Goal: Task Accomplishment & Management: Complete application form

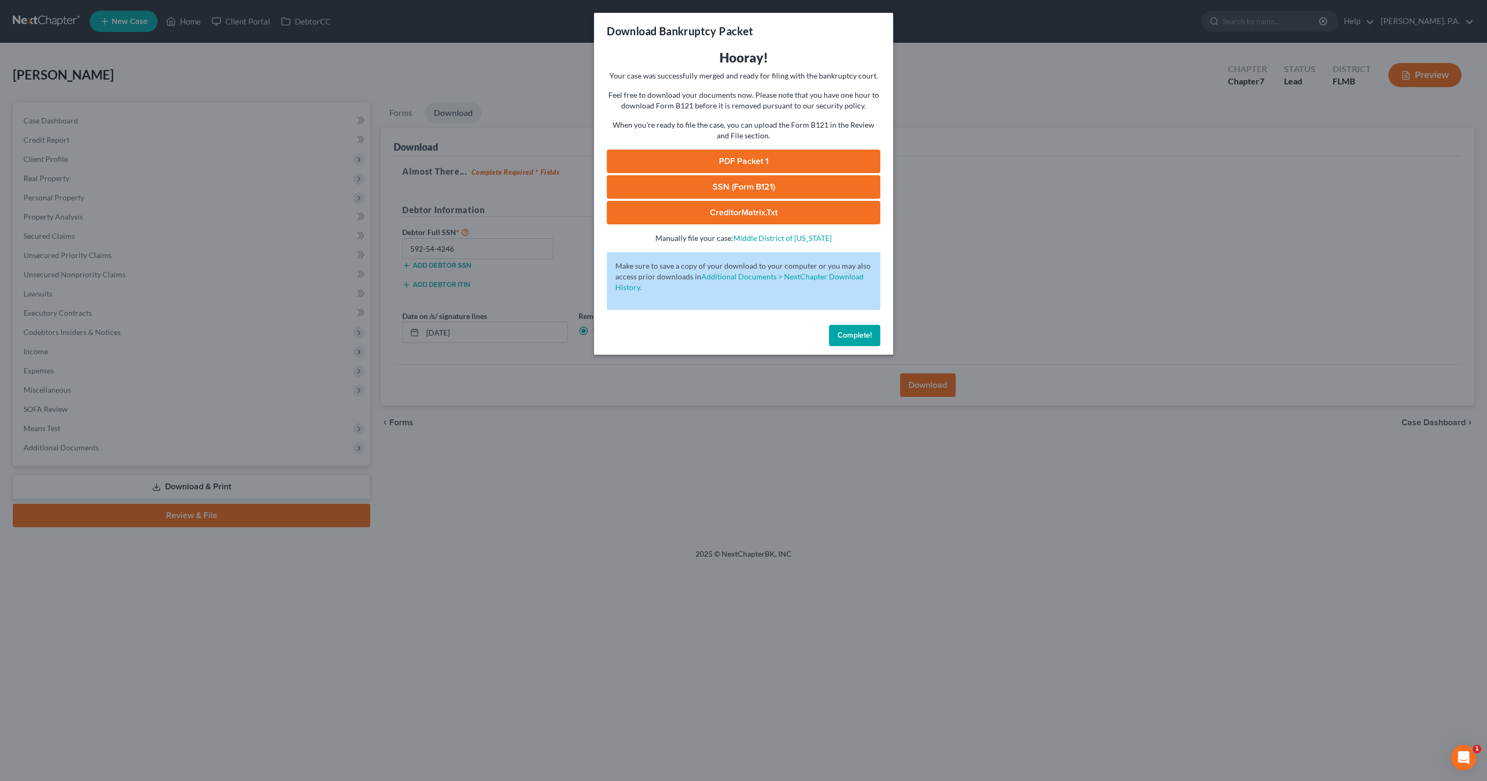
drag, startPoint x: 867, startPoint y: 336, endPoint x: 876, endPoint y: 328, distance: 11.7
click at [867, 336] on span "Complete!" at bounding box center [854, 335] width 34 height 9
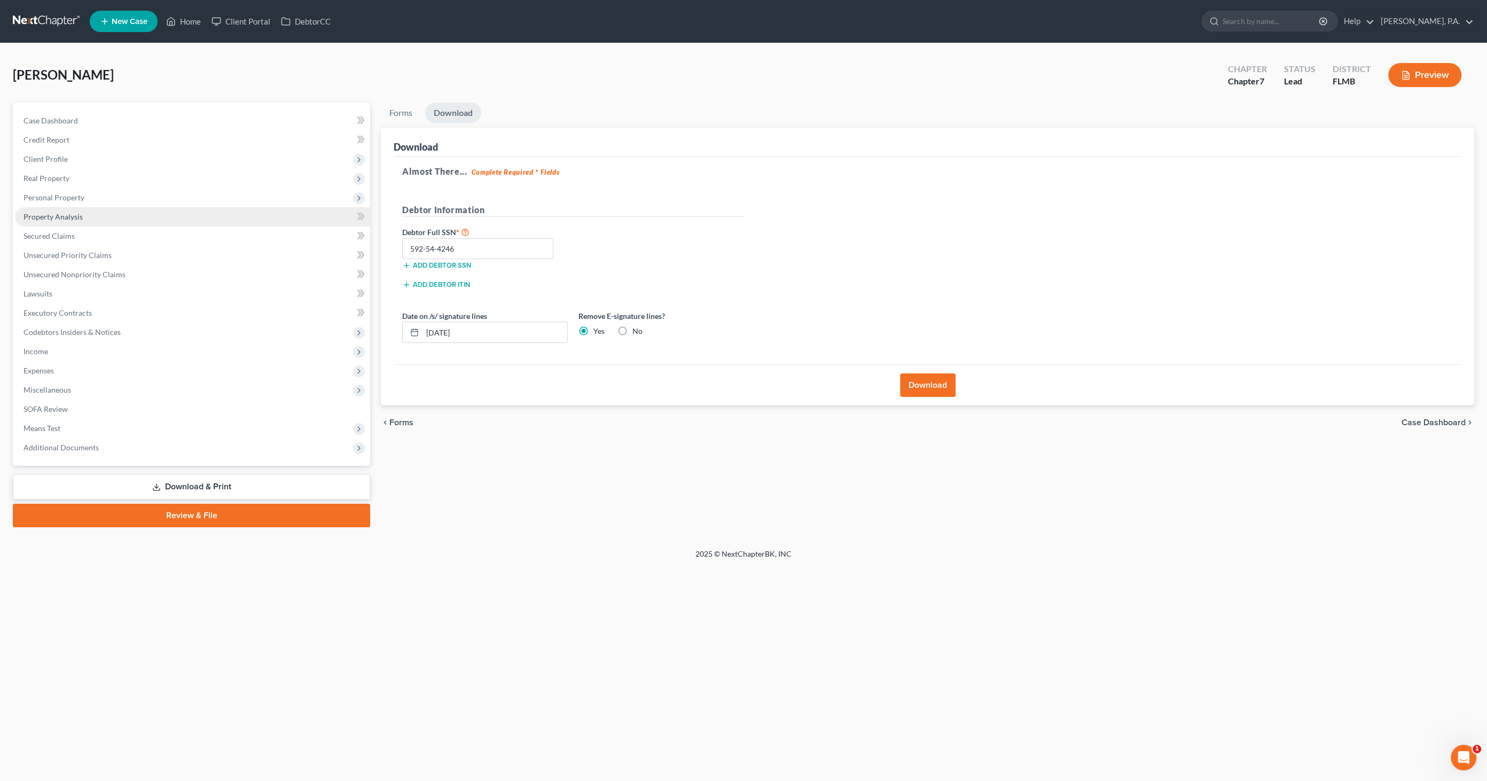
click at [65, 216] on span "Property Analysis" at bounding box center [52, 216] width 59 height 9
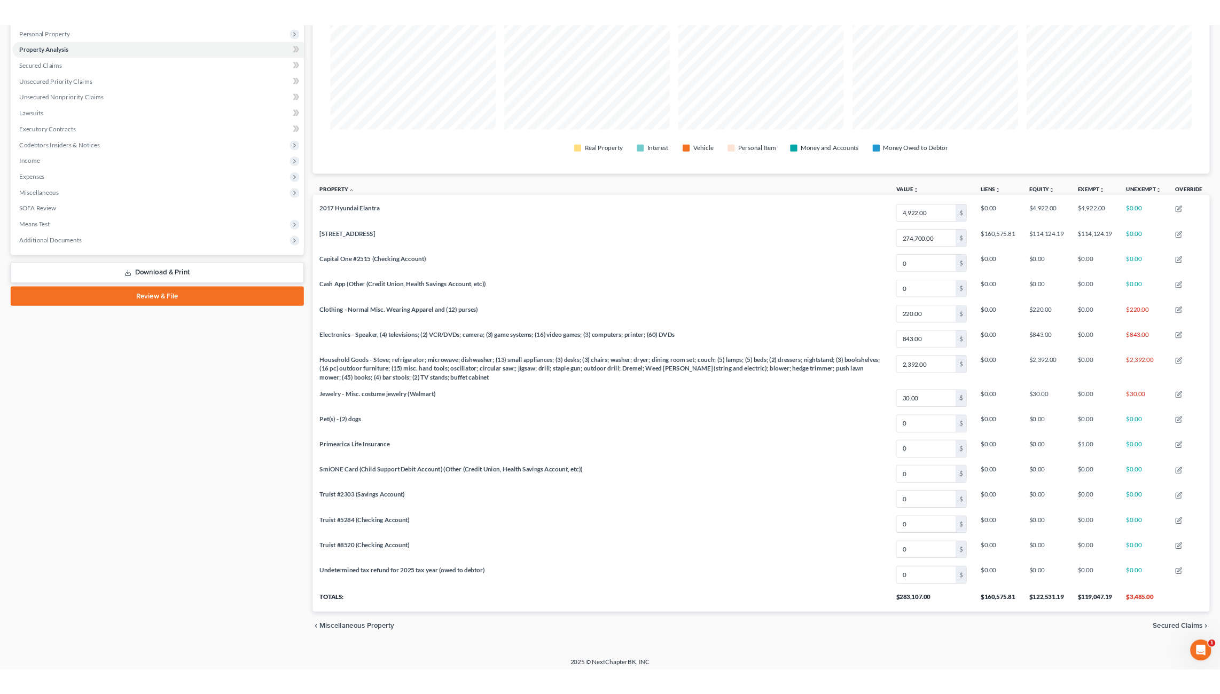
scroll to position [533721, 533059]
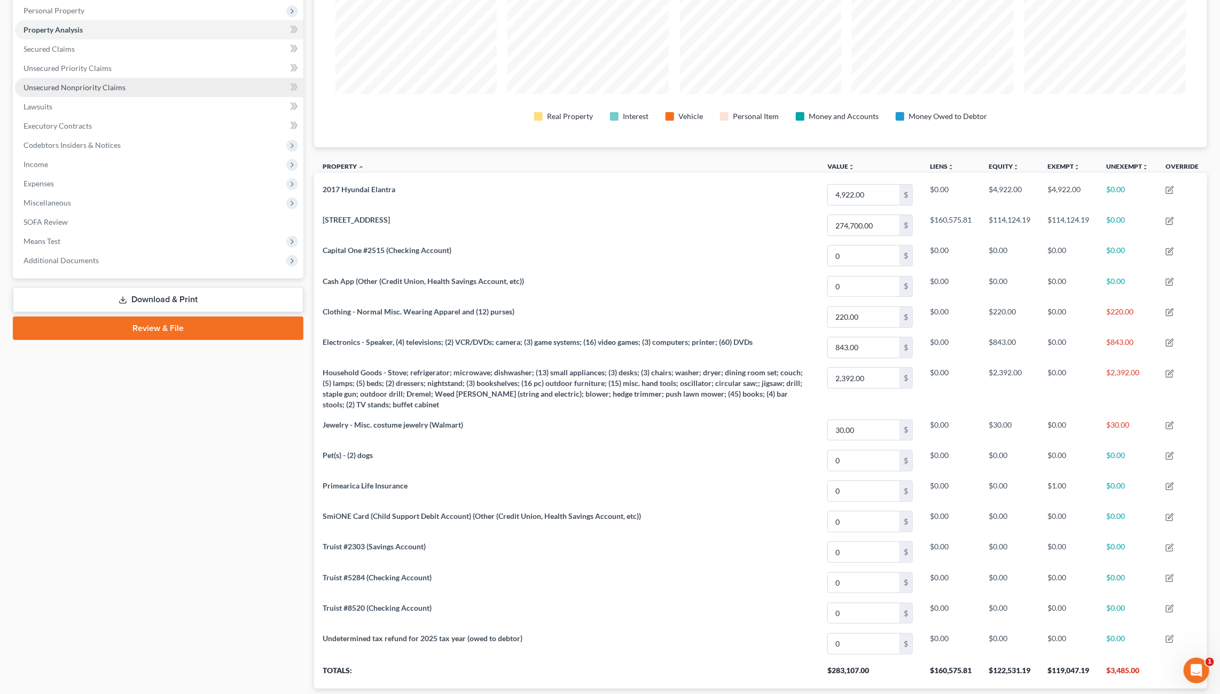
click at [84, 86] on span "Unsecured Nonpriority Claims" at bounding box center [74, 87] width 102 height 9
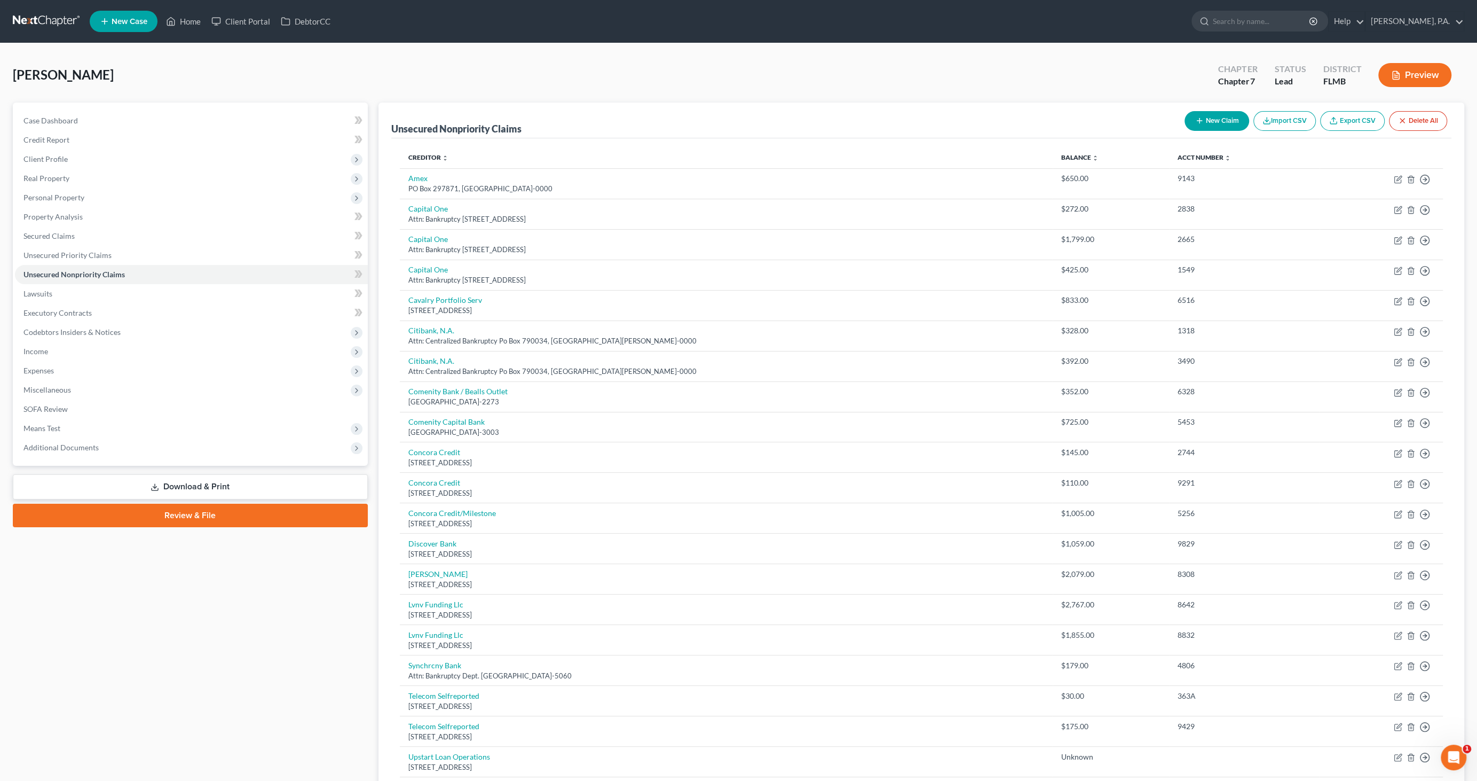
click at [1213, 121] on button "New Claim" at bounding box center [1217, 121] width 65 height 20
select select "0"
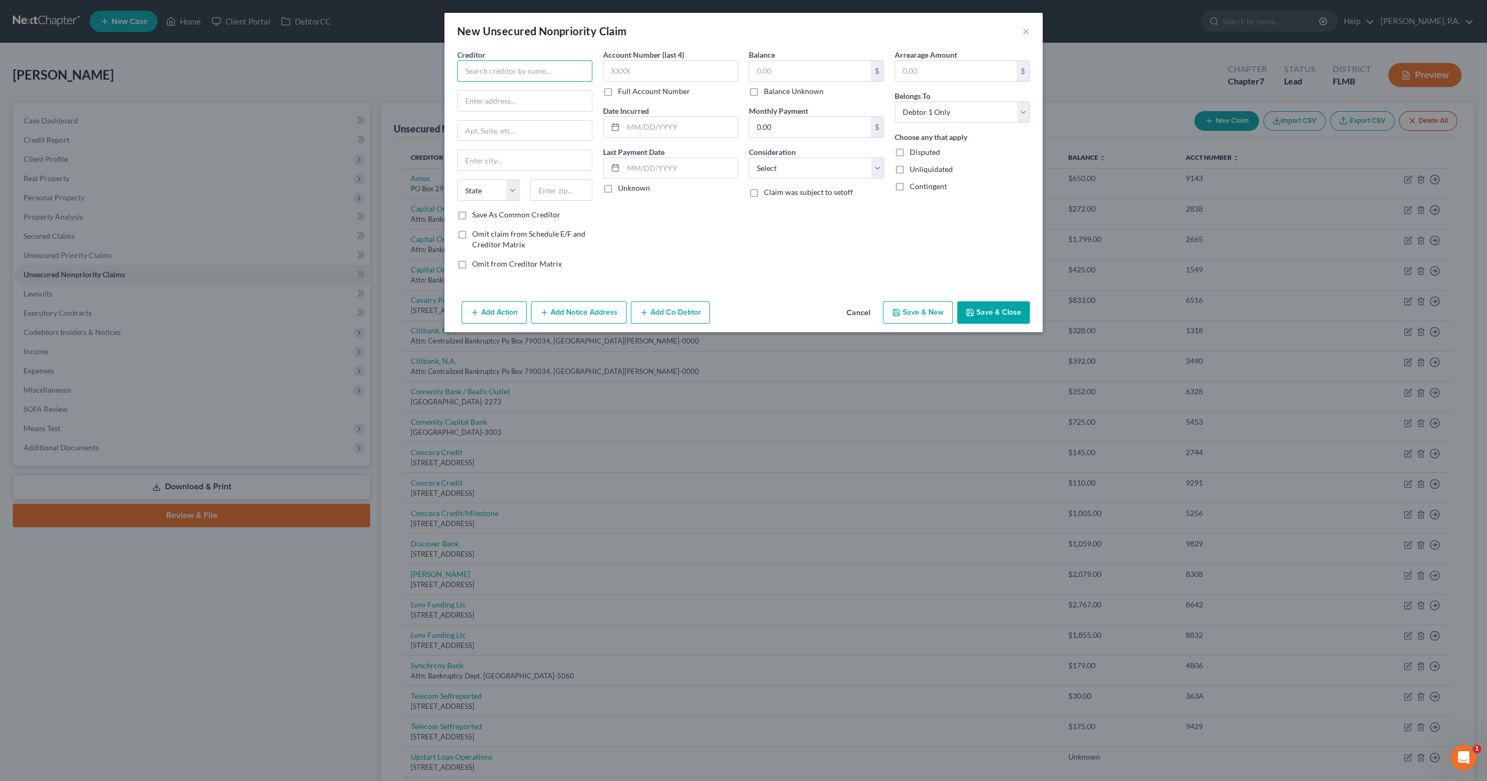
drag, startPoint x: 508, startPoint y: 73, endPoint x: 510, endPoint y: 68, distance: 5.8
click at [508, 72] on input "text" at bounding box center [524, 70] width 135 height 21
click at [500, 95] on div "[STREET_ADDRESS]" at bounding box center [527, 99] width 123 height 9
type input "Crown Asset Management"
type input "[STREET_ADDRESS]"
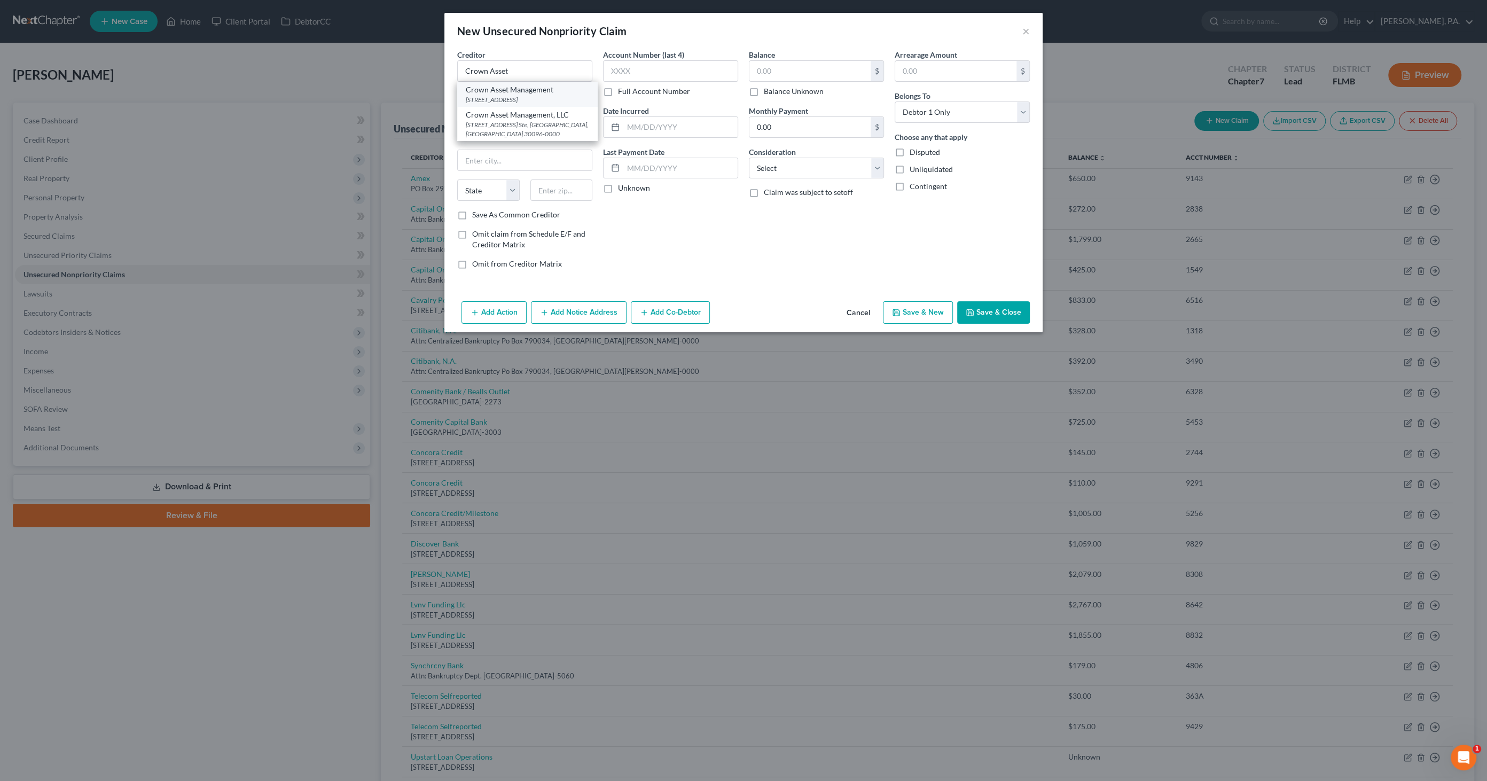
type input "Suite 725"
type input "Duluth"
select select "10"
type input "30096-7605"
click at [795, 67] on input "text" at bounding box center [809, 71] width 121 height 20
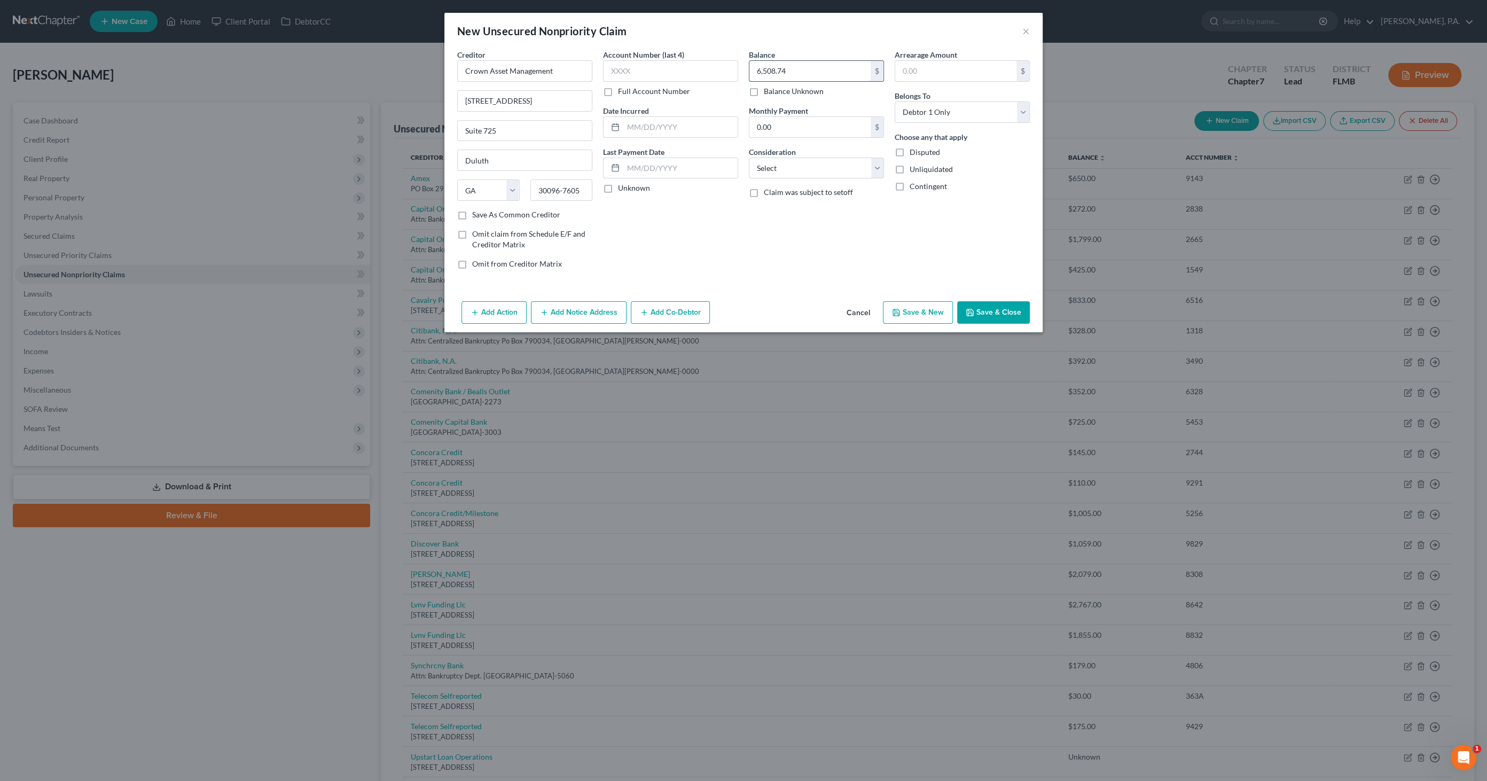
type input "6,508.74"
click at [773, 165] on select "Select Cable / Satellite Services Collection Agency Credit Card Debt Debt Couns…" at bounding box center [816, 168] width 135 height 21
drag, startPoint x: 773, startPoint y: 166, endPoint x: 437, endPoint y: 143, distance: 336.1
click at [773, 166] on select "Select Cable / Satellite Services Collection Agency Credit Card Debt Debt Couns…" at bounding box center [816, 168] width 135 height 21
click at [846, 168] on select "Select Cable / Satellite Services Collection Agency Credit Card Debt Debt Couns…" at bounding box center [816, 168] width 135 height 21
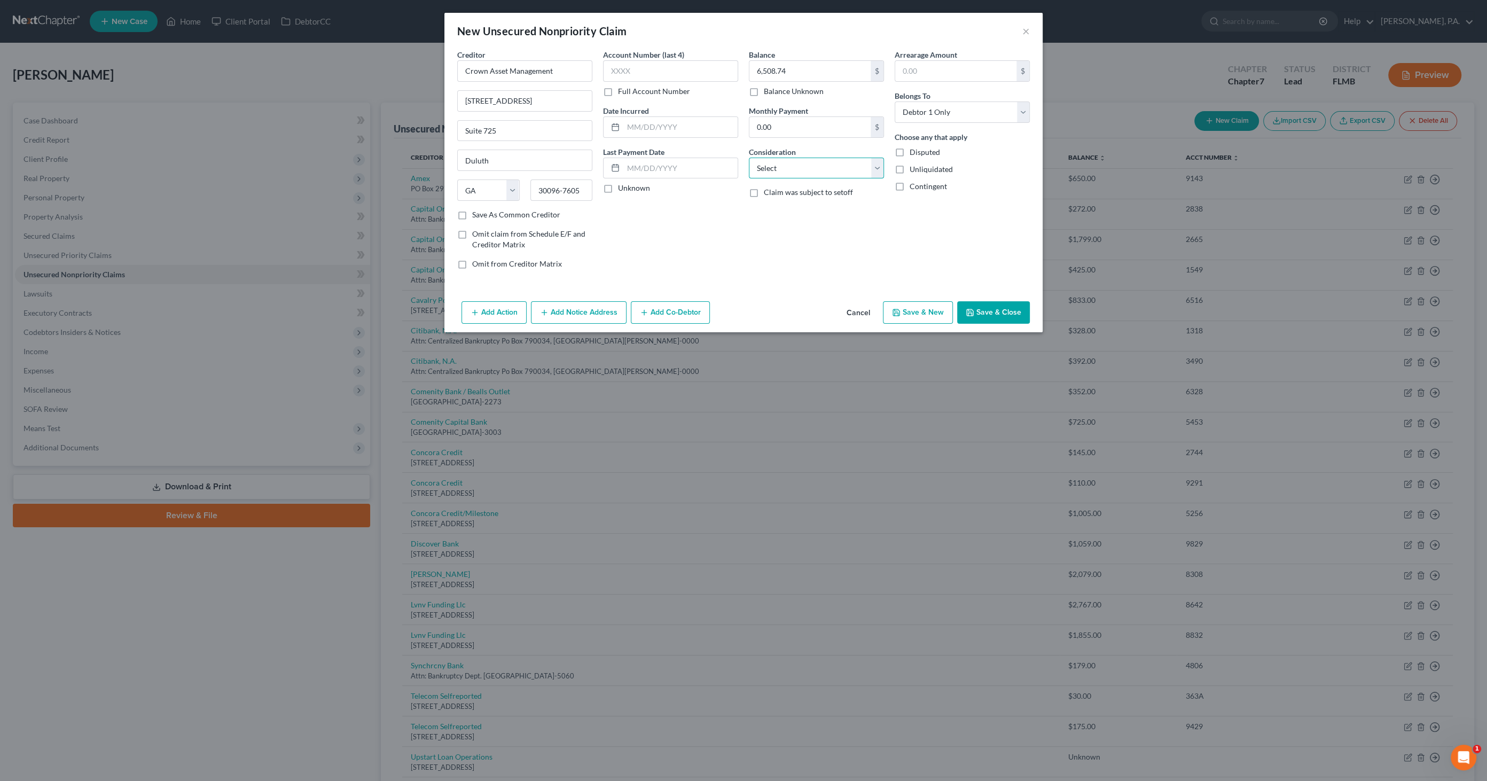
select select "14"
click at [749, 158] on select "Select Cable / Satellite Services Collection Agency Credit Card Debt Debt Couns…" at bounding box center [816, 168] width 135 height 21
click at [782, 211] on input "text" at bounding box center [816, 209] width 134 height 20
type input "Original Creditor FinWise Bank"
click at [602, 310] on button "Add Notice Address" at bounding box center [579, 312] width 96 height 22
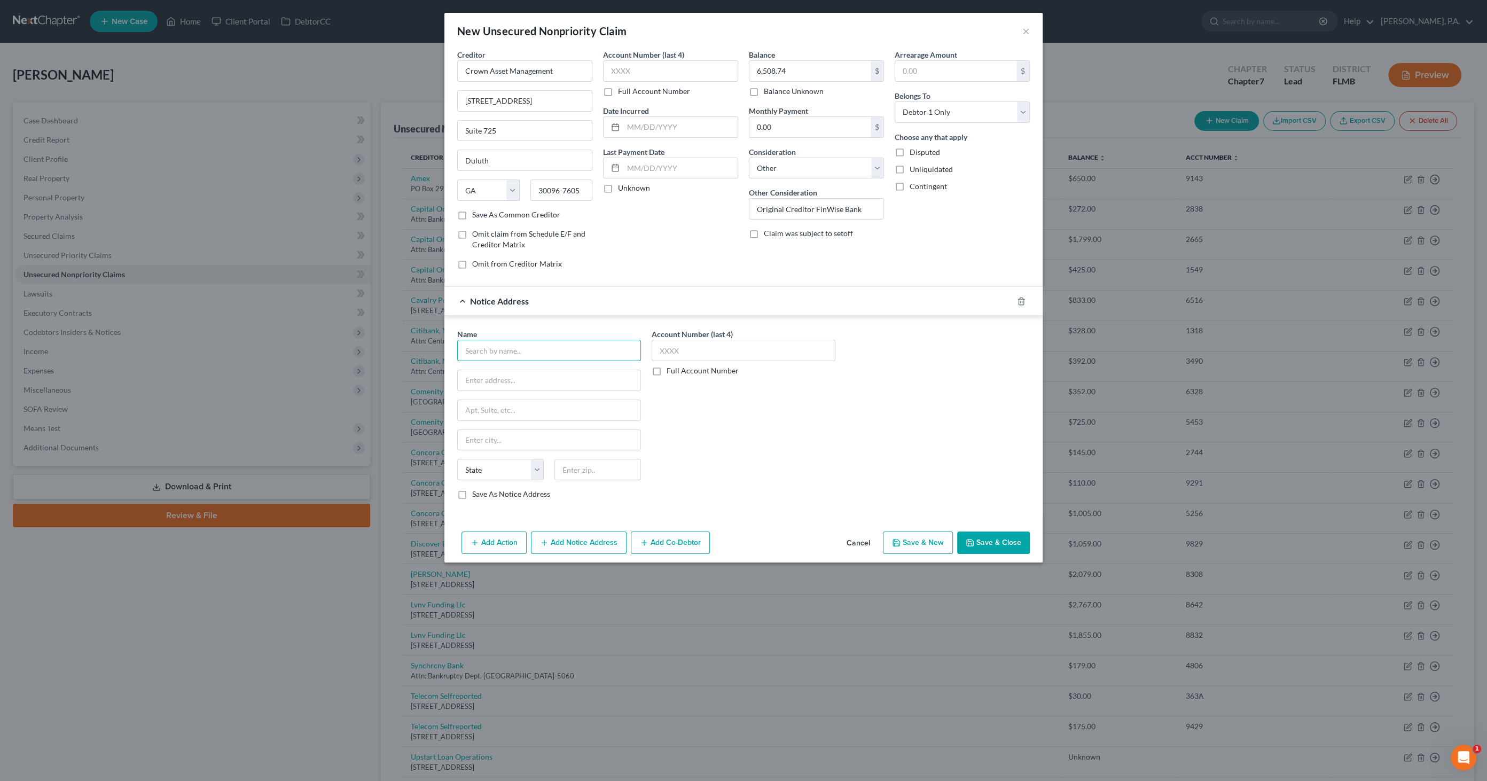
click at [524, 353] on input "text" at bounding box center [549, 350] width 184 height 21
type input "[PERSON_NAME], Palma, [PERSON_NAME], & [PERSON_NAME], PLLC"
type input "[STREET_ADDRESS]"
type input "Suite 401"
type input "[GEOGRAPHIC_DATA]"
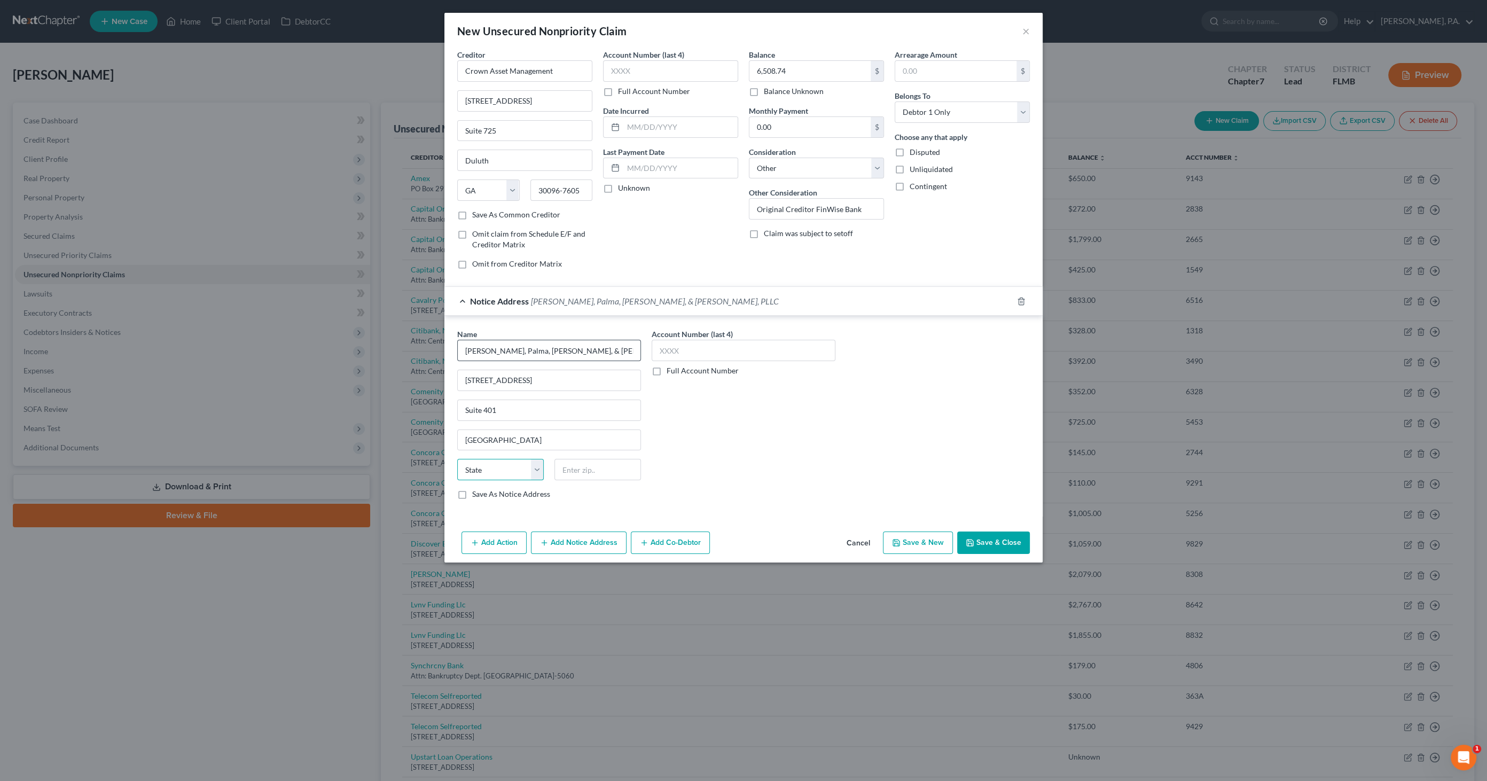
select select "9"
type input "33126"
click at [1002, 536] on button "Save & Close" at bounding box center [993, 542] width 73 height 22
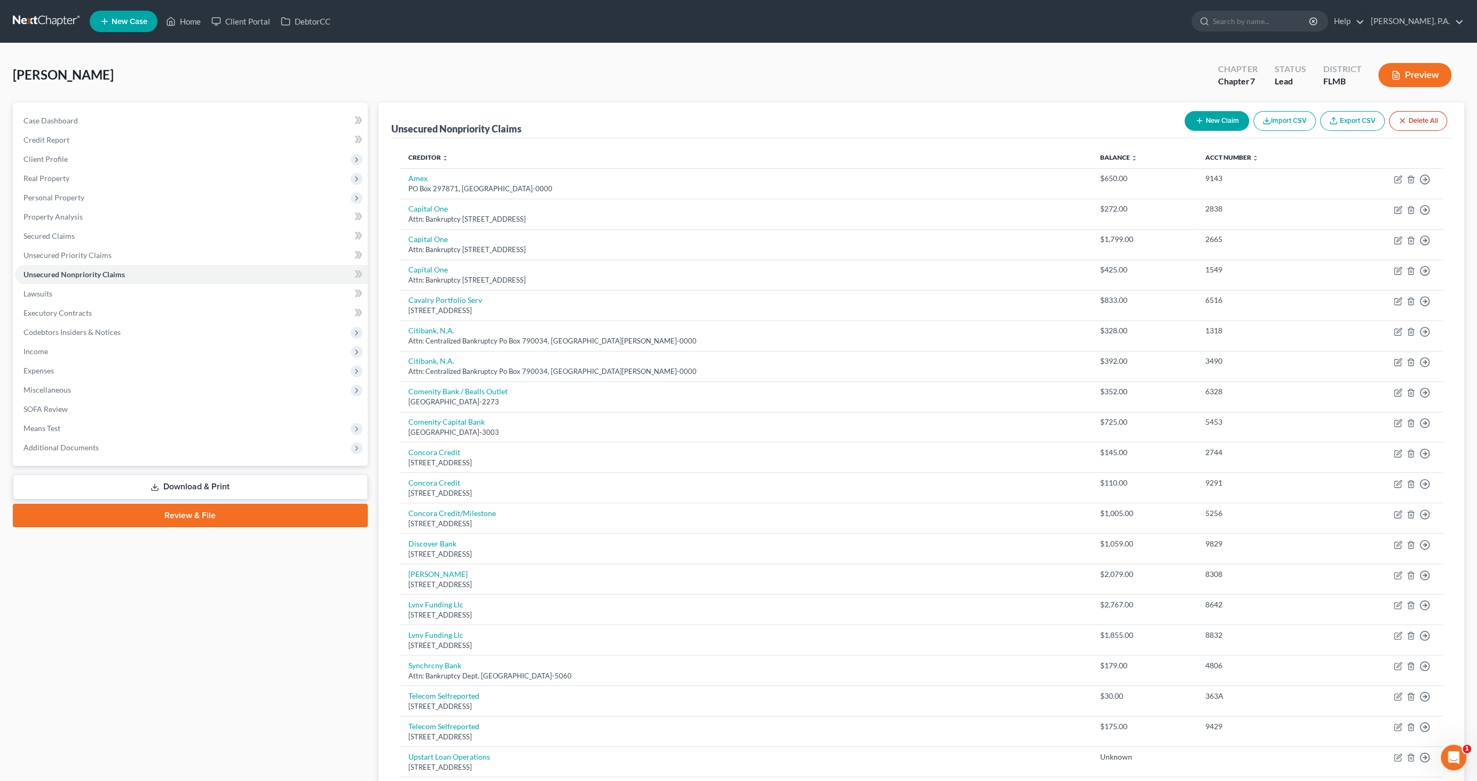
click at [1211, 119] on button "New Claim" at bounding box center [1217, 121] width 65 height 20
select select "0"
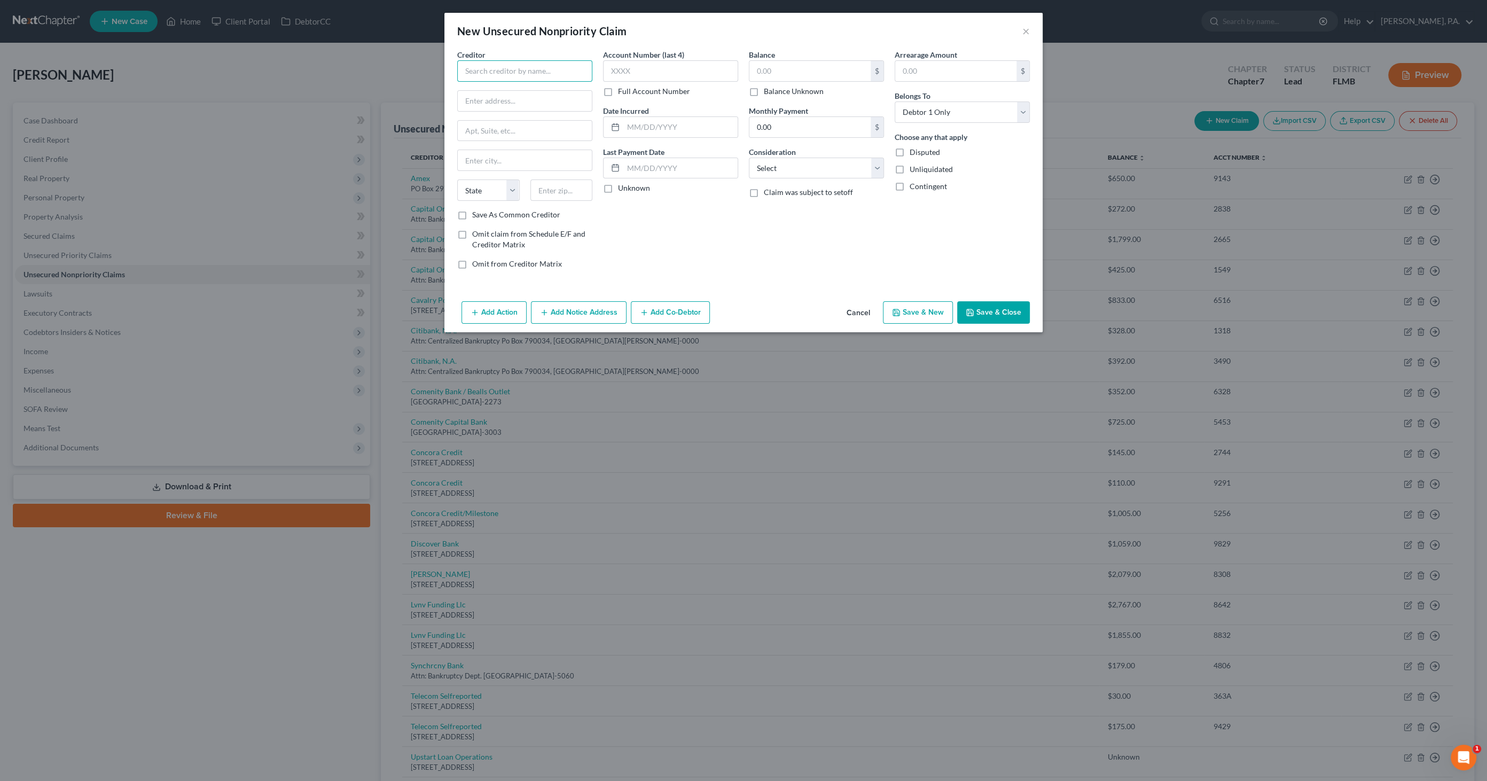
click at [507, 70] on input "text" at bounding box center [524, 70] width 135 height 21
drag, startPoint x: 552, startPoint y: 67, endPoint x: 382, endPoint y: 53, distance: 170.9
click at [373, 56] on div "New Unsecured Nonpriority Claim × Creditor * Velocity Investments, LLC State [U…" at bounding box center [743, 390] width 1487 height 781
type input "V"
click at [1020, 29] on div "New Unsecured Nonpriority Claim ×" at bounding box center [743, 31] width 598 height 36
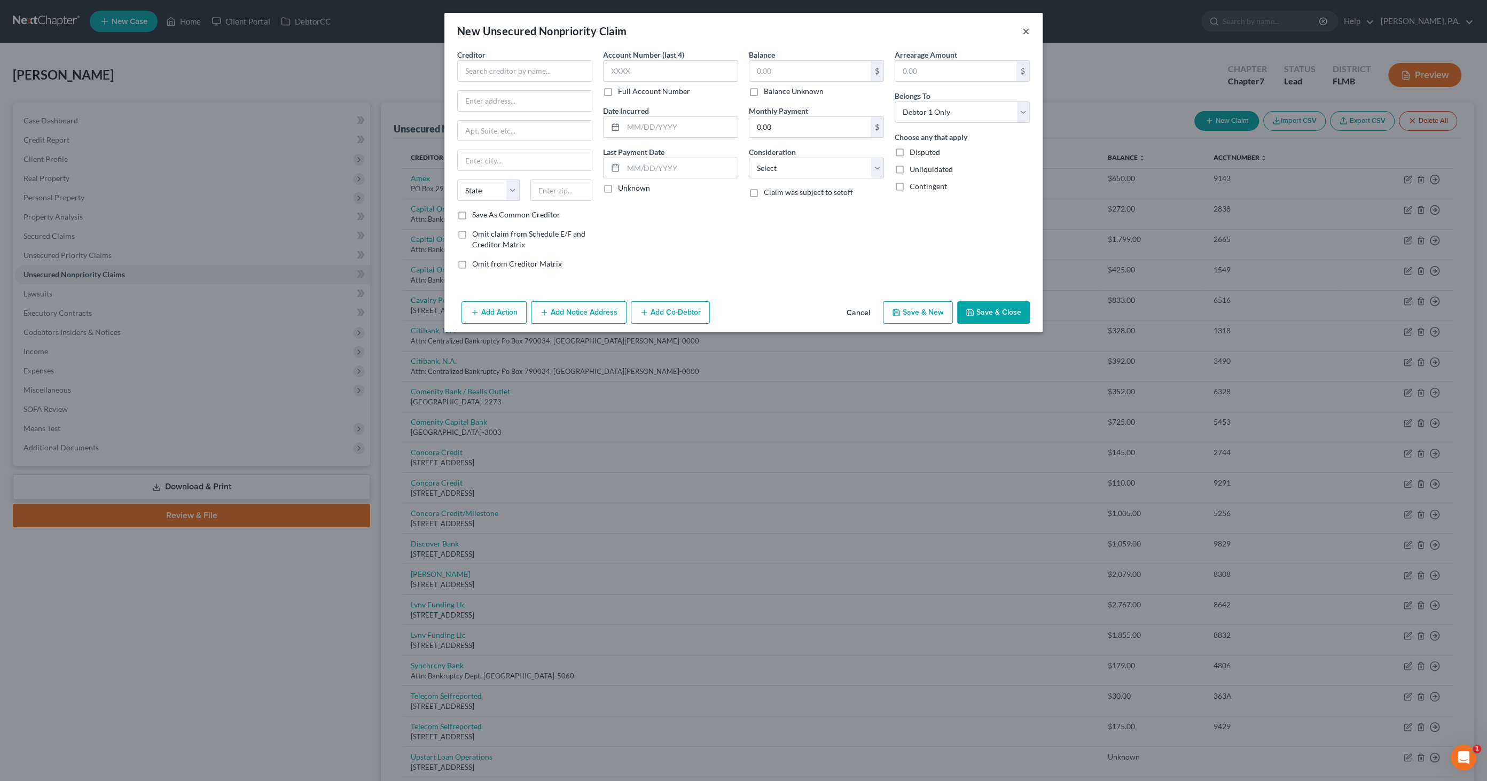
click at [1027, 31] on button "×" at bounding box center [1025, 31] width 7 height 13
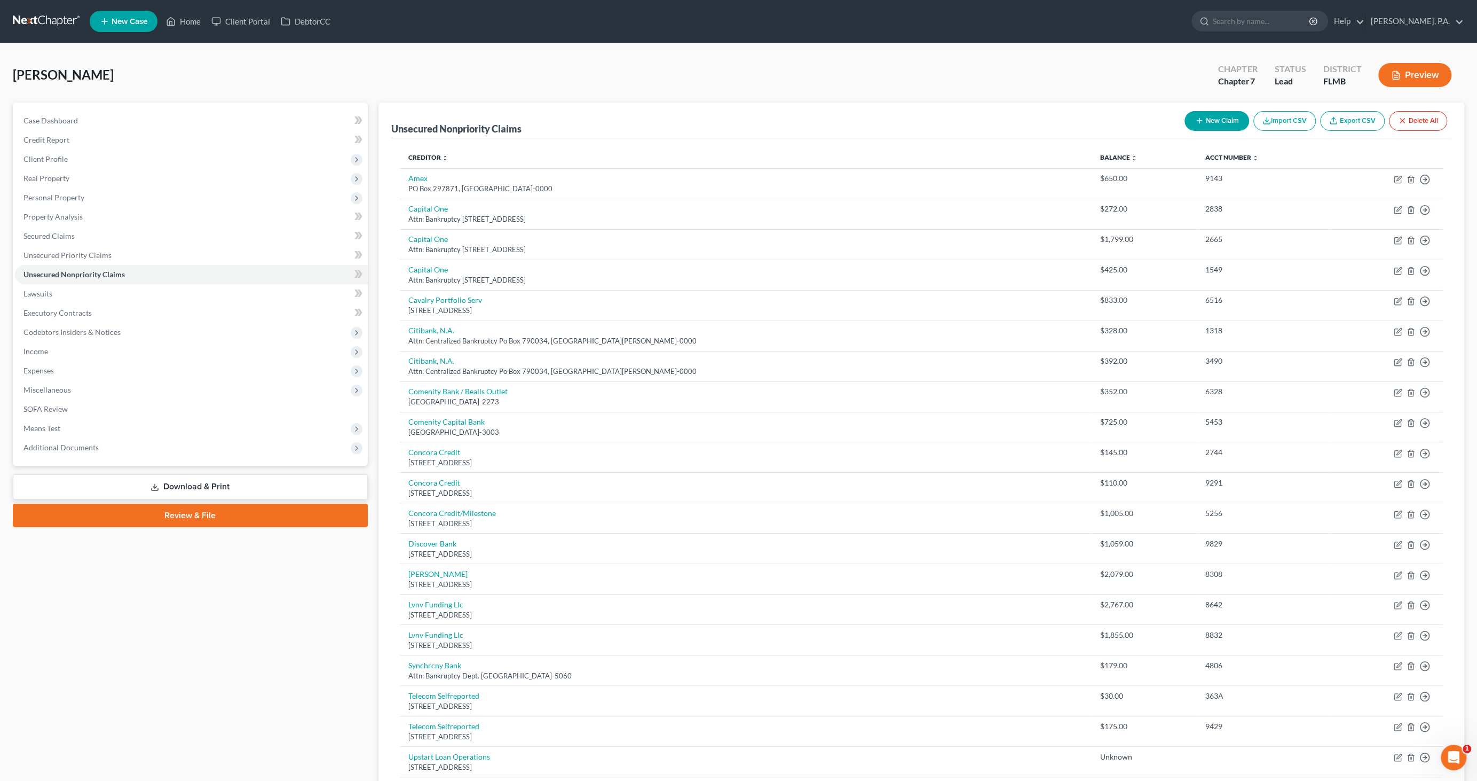
click at [1215, 118] on button "New Claim" at bounding box center [1217, 121] width 65 height 20
select select "0"
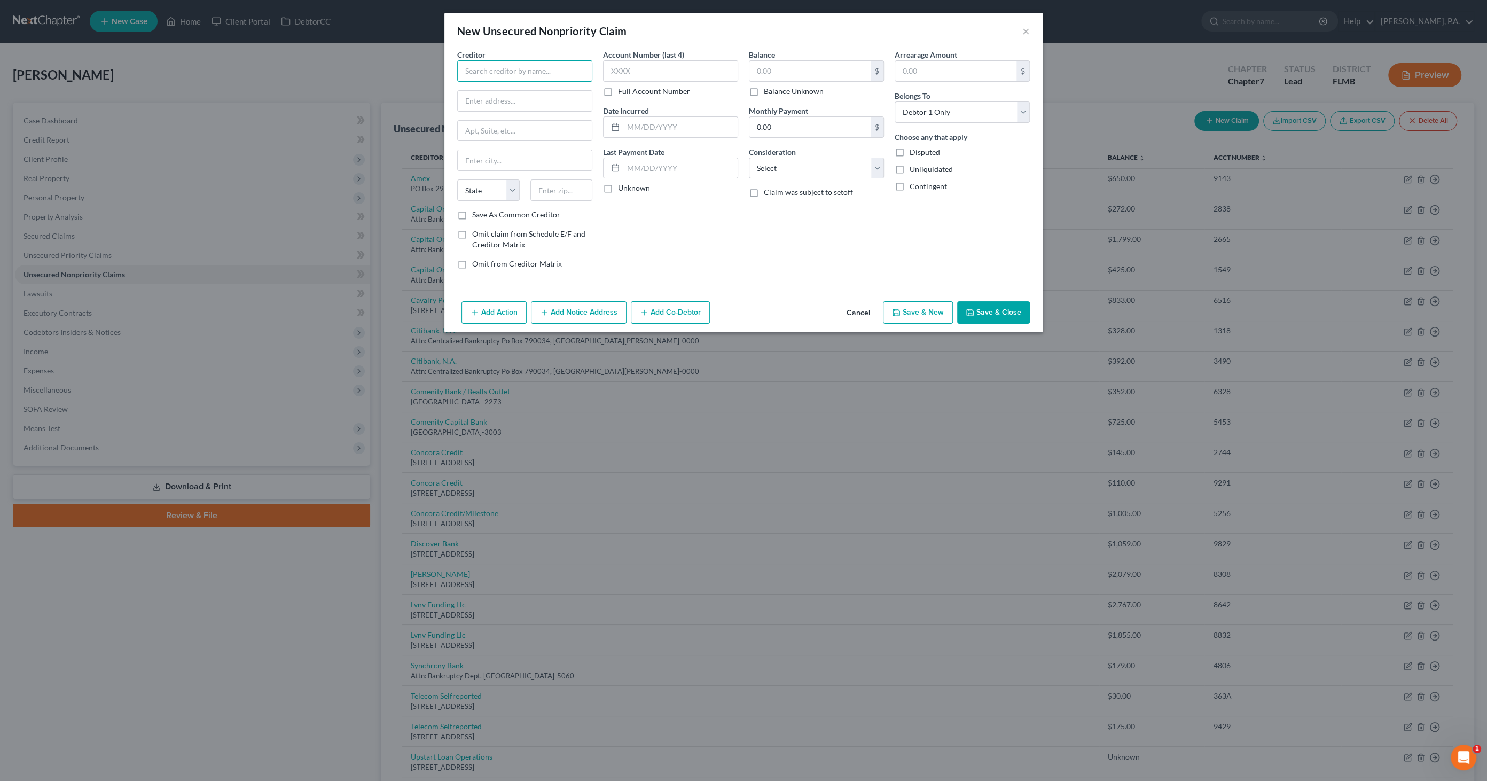
click at [486, 69] on input "text" at bounding box center [524, 70] width 135 height 21
click at [507, 93] on div "Velocity Investments LLC" at bounding box center [521, 89] width 111 height 11
type input "Velocity Investments LLC"
type input "PO Box 788"
type input "Wall"
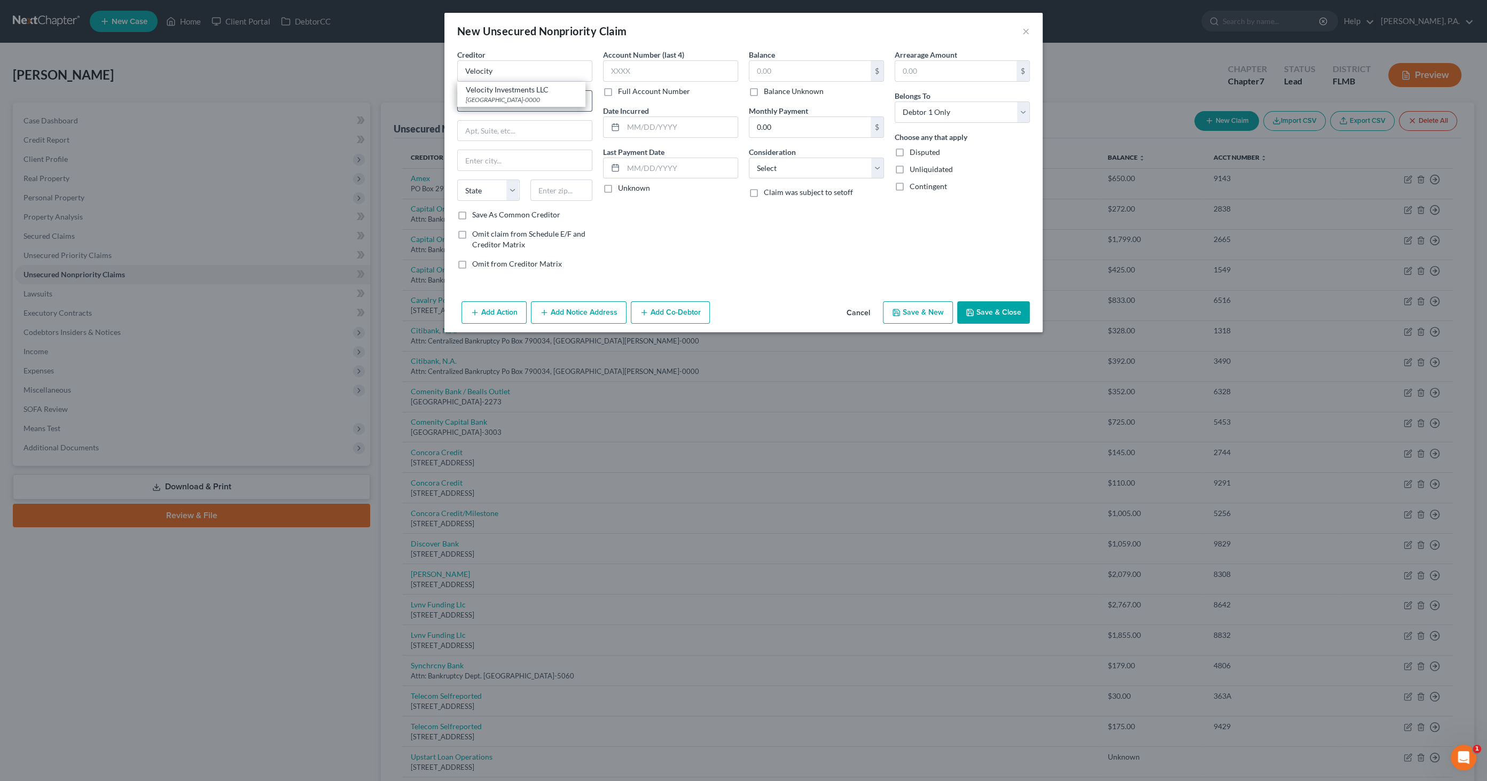
select select "33"
type input "07719-0000"
click at [775, 70] on input "text" at bounding box center [809, 71] width 121 height 20
type input "13,407.84"
click at [771, 166] on select "Select Cable / Satellite Services Collection Agency Credit Card Debt Debt Couns…" at bounding box center [816, 168] width 135 height 21
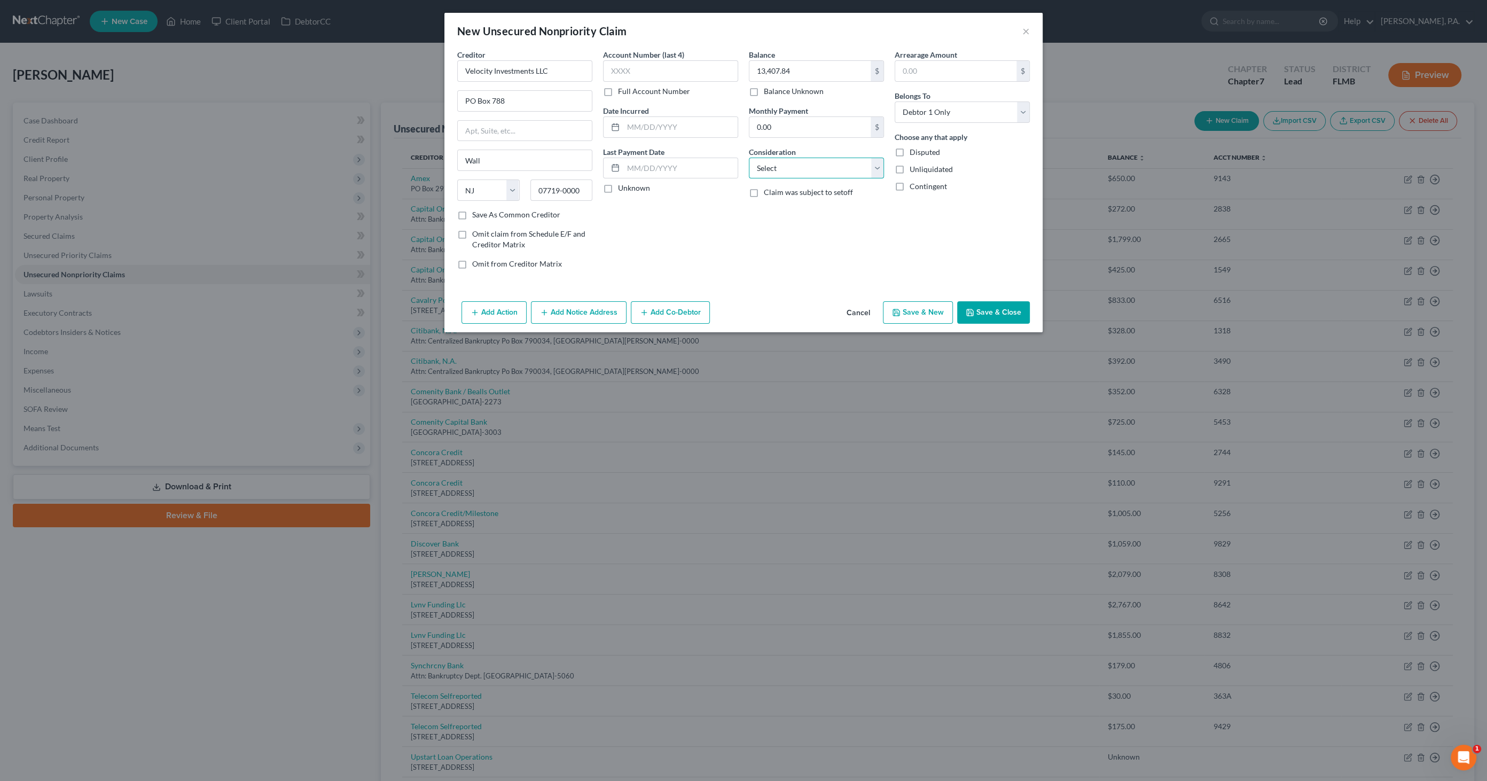
select select "14"
click at [749, 158] on select "Select Cable / Satellite Services Collection Agency Credit Card Debt Debt Couns…" at bounding box center [816, 168] width 135 height 21
drag, startPoint x: 769, startPoint y: 205, endPoint x: 774, endPoint y: 200, distance: 6.8
click at [769, 205] on input "text" at bounding box center [816, 209] width 134 height 20
type input "Original Creditor FinWise Bank"
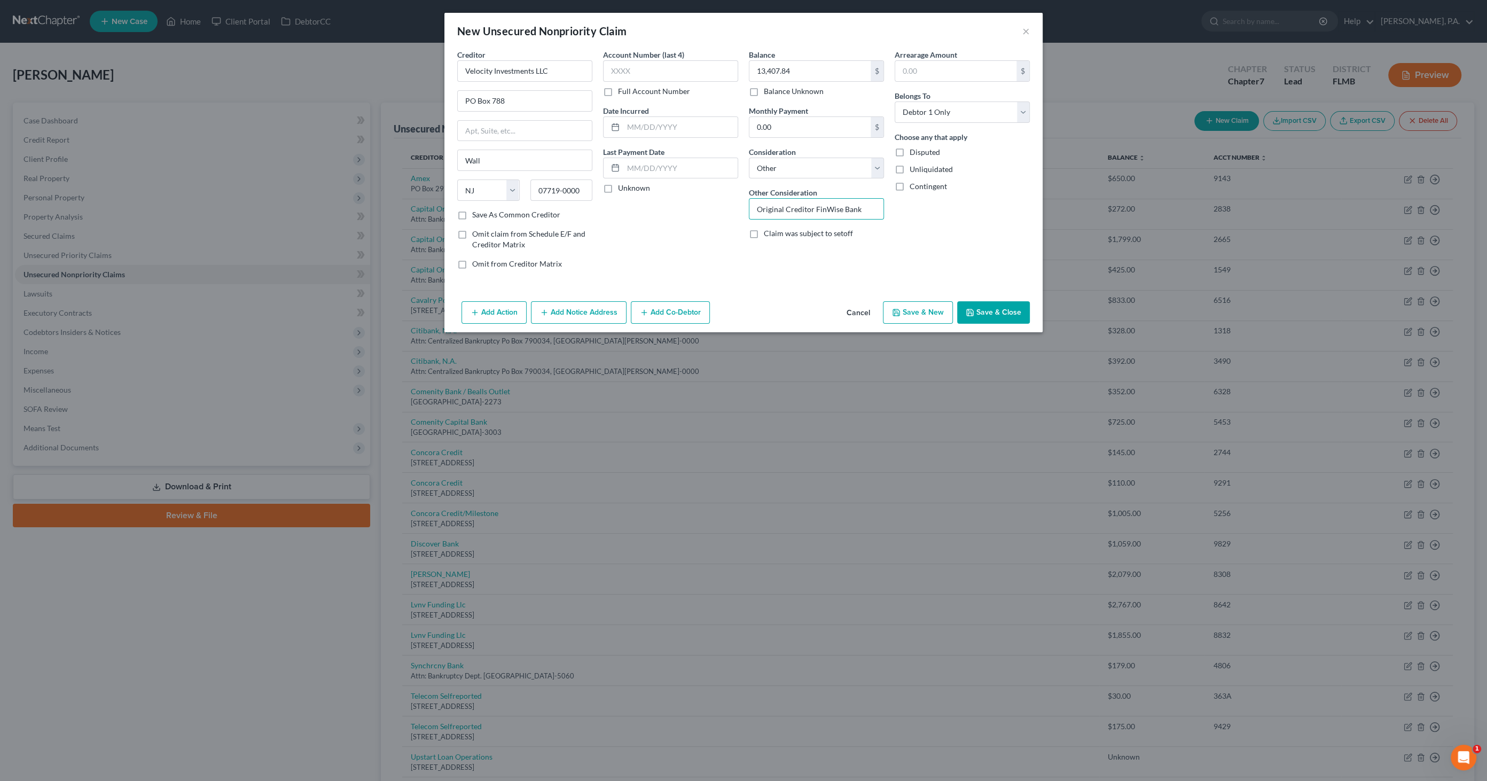
click at [579, 306] on button "Add Notice Address" at bounding box center [579, 312] width 96 height 22
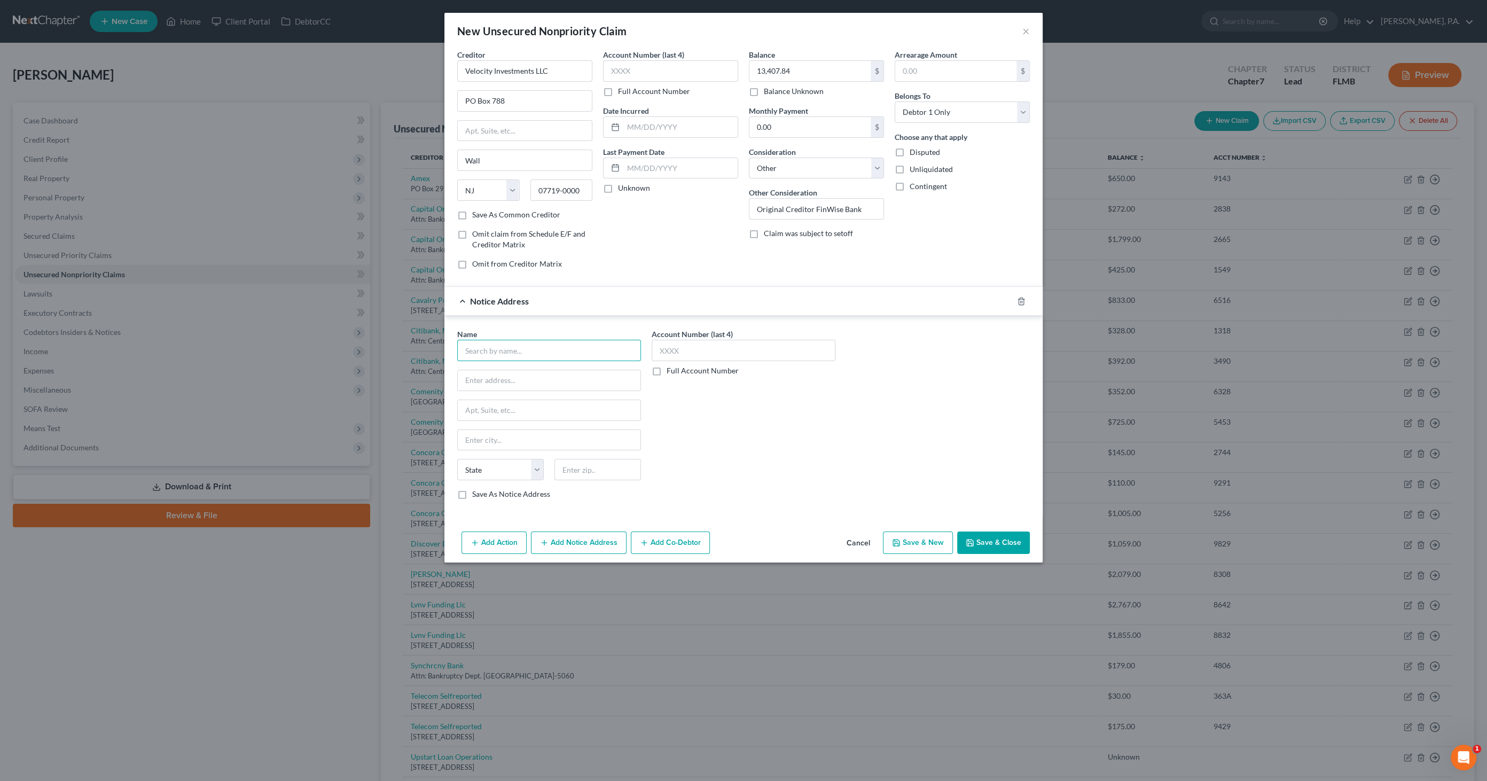
click at [525, 349] on input "text" at bounding box center [549, 350] width 184 height 21
type input "[PERSON_NAME], P.A."
type input "[STREET_ADDRESS]"
type input "[GEOGRAPHIC_DATA]"
select select "9"
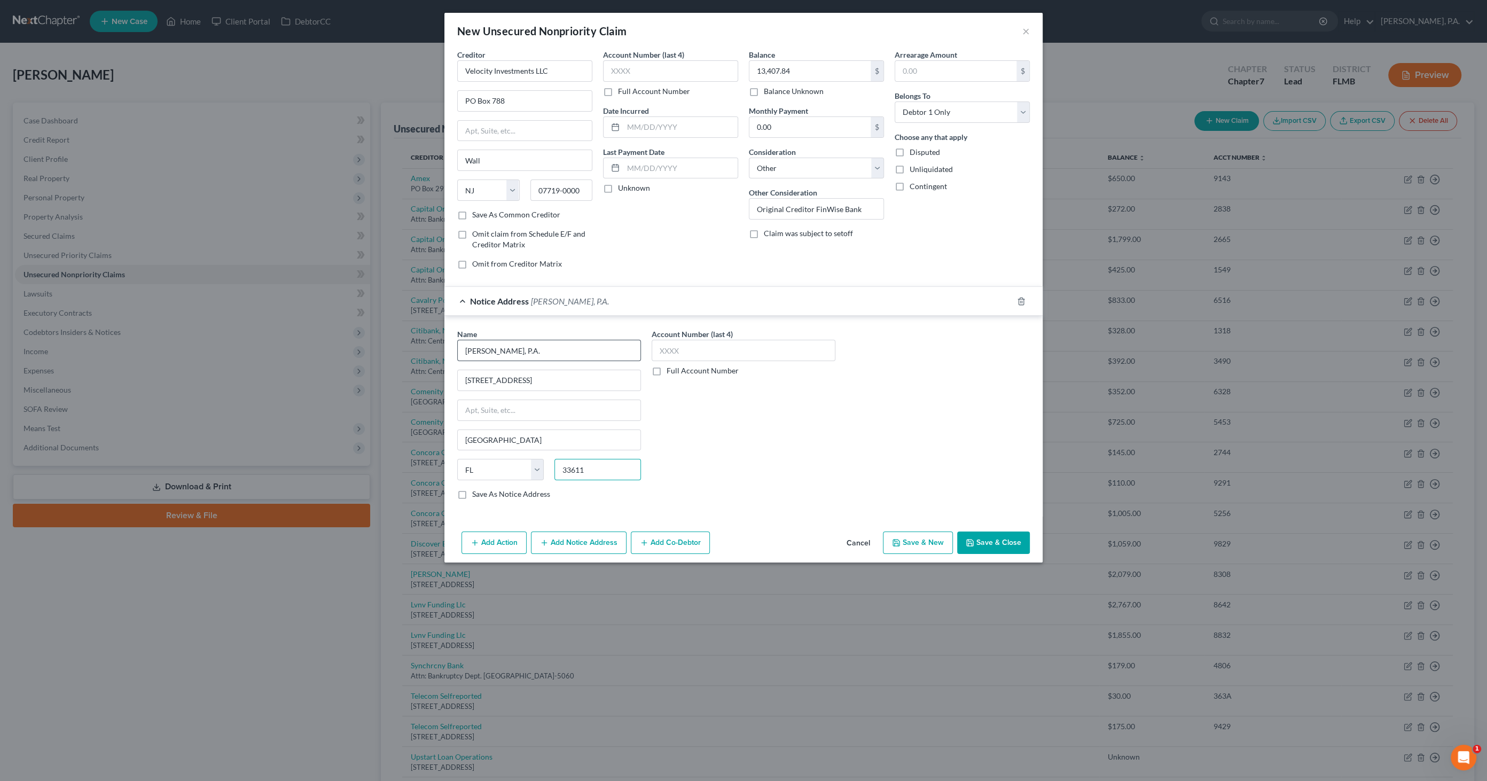
type input "33611"
click at [1000, 538] on button "Save & Close" at bounding box center [993, 542] width 73 height 22
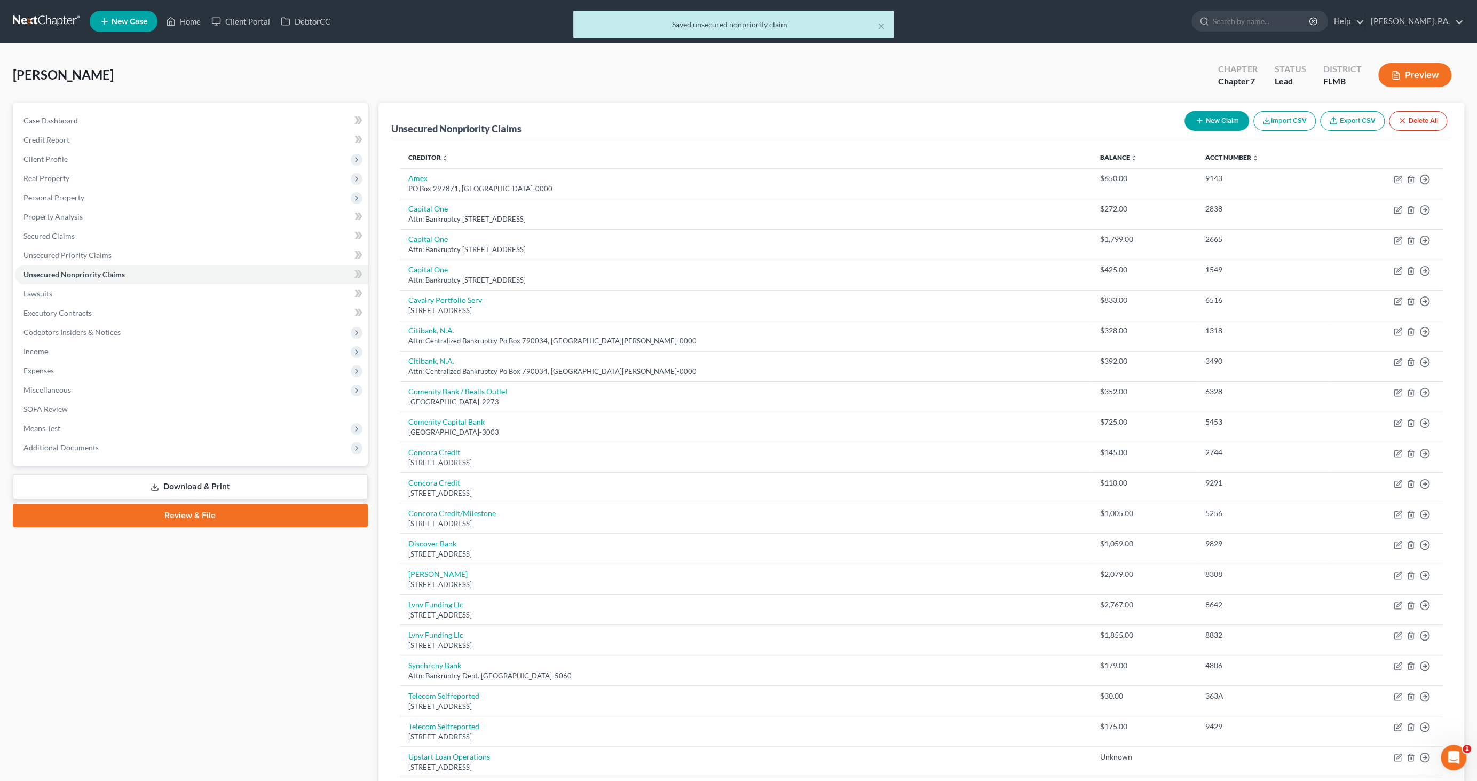
click at [167, 483] on link "Download & Print" at bounding box center [190, 486] width 355 height 25
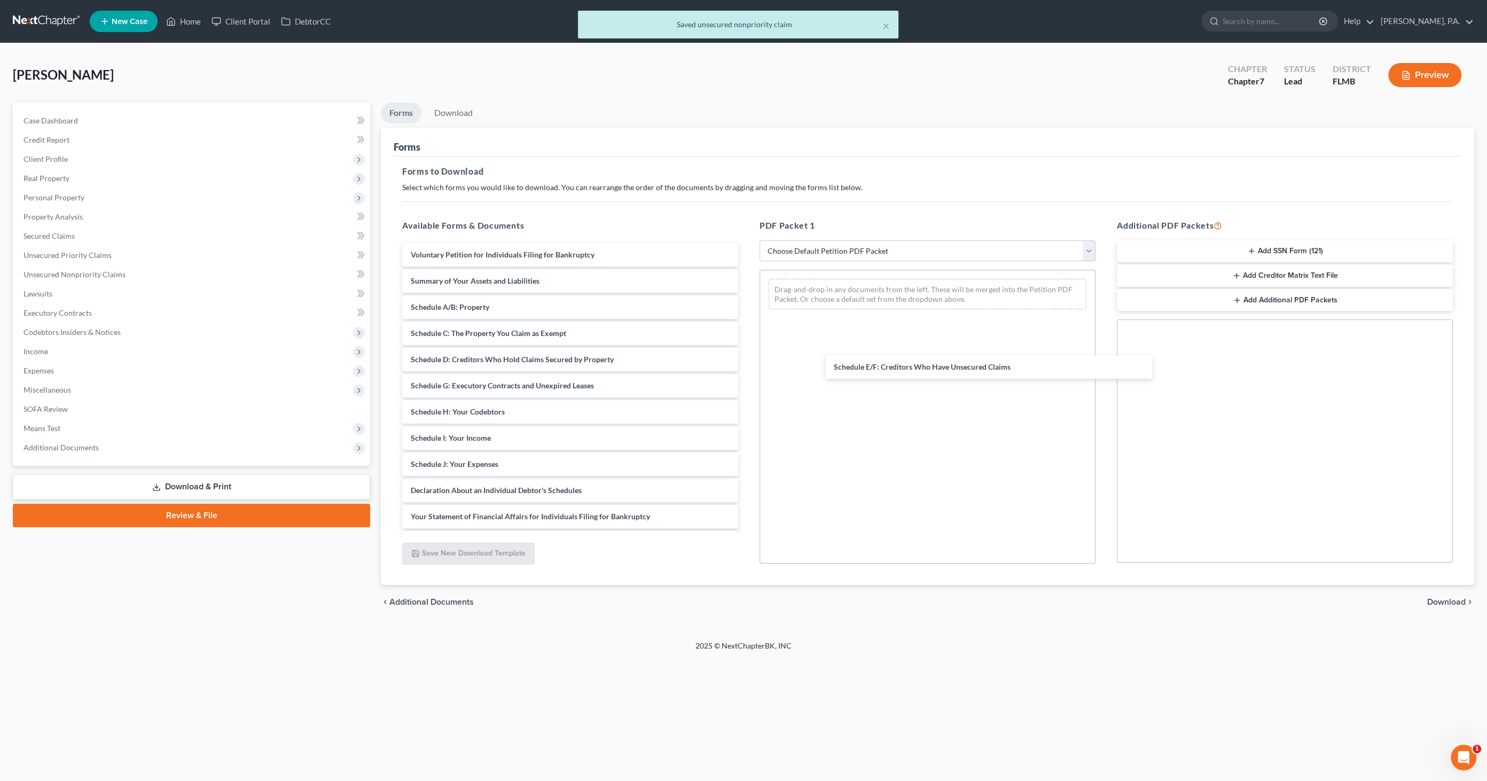
drag, startPoint x: 481, startPoint y: 384, endPoint x: 928, endPoint y: 380, distance: 446.9
click at [746, 353] on div "Schedule E/F: Creditors Who Have Unsecured Claims Voluntary Petition for Indivi…" at bounding box center [570, 464] width 353 height 442
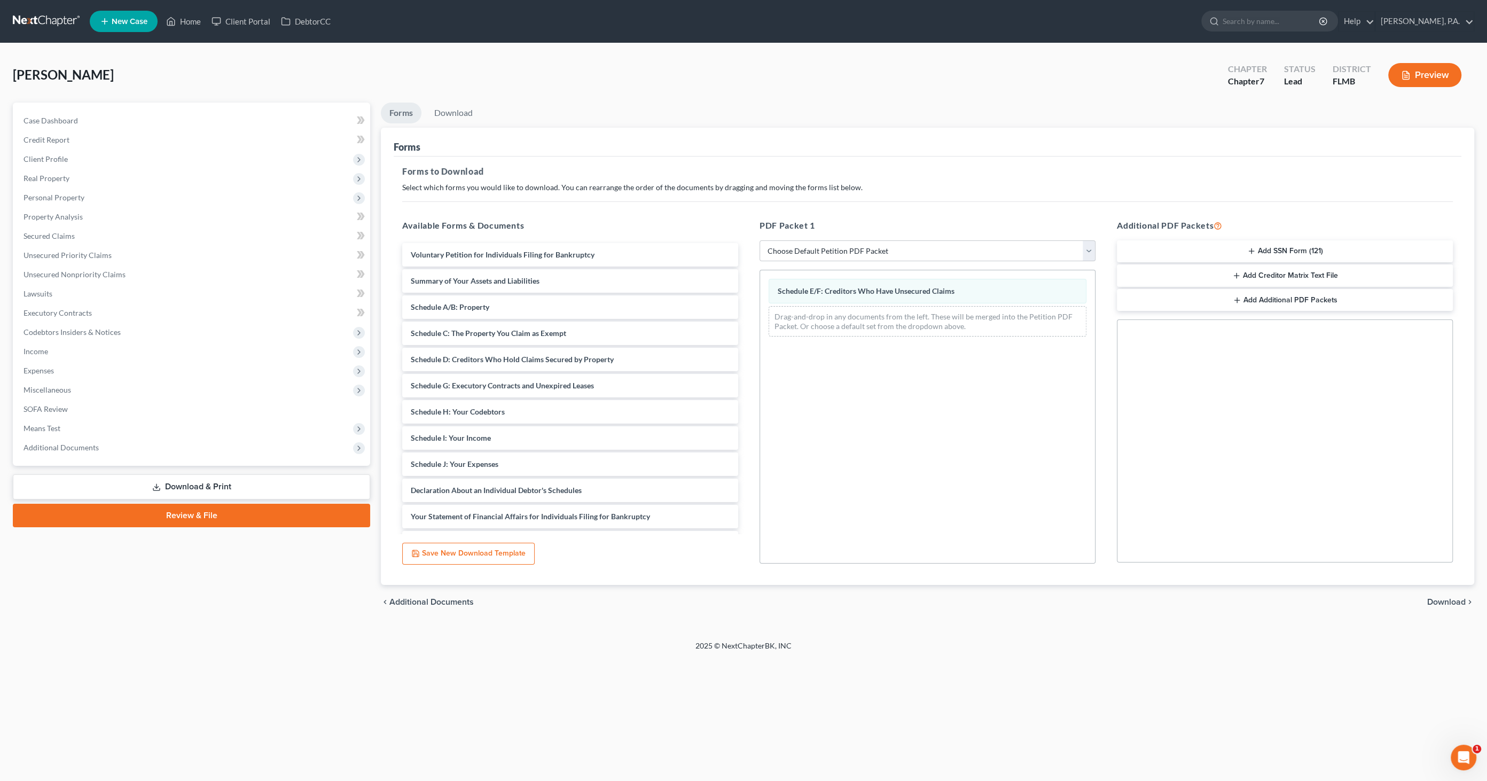
click at [1448, 601] on span "Download" at bounding box center [1446, 601] width 38 height 9
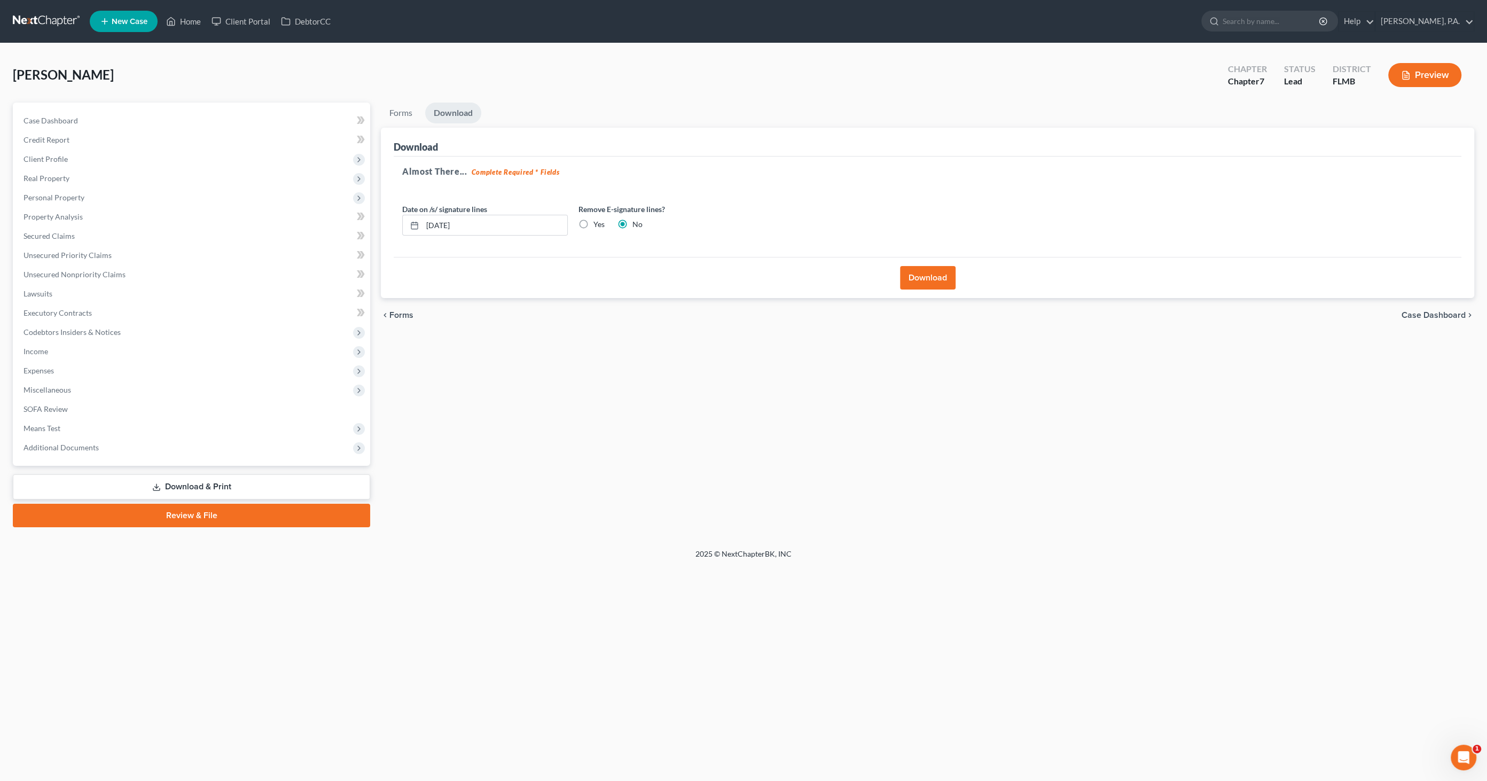
click at [934, 276] on button "Download" at bounding box center [928, 277] width 56 height 23
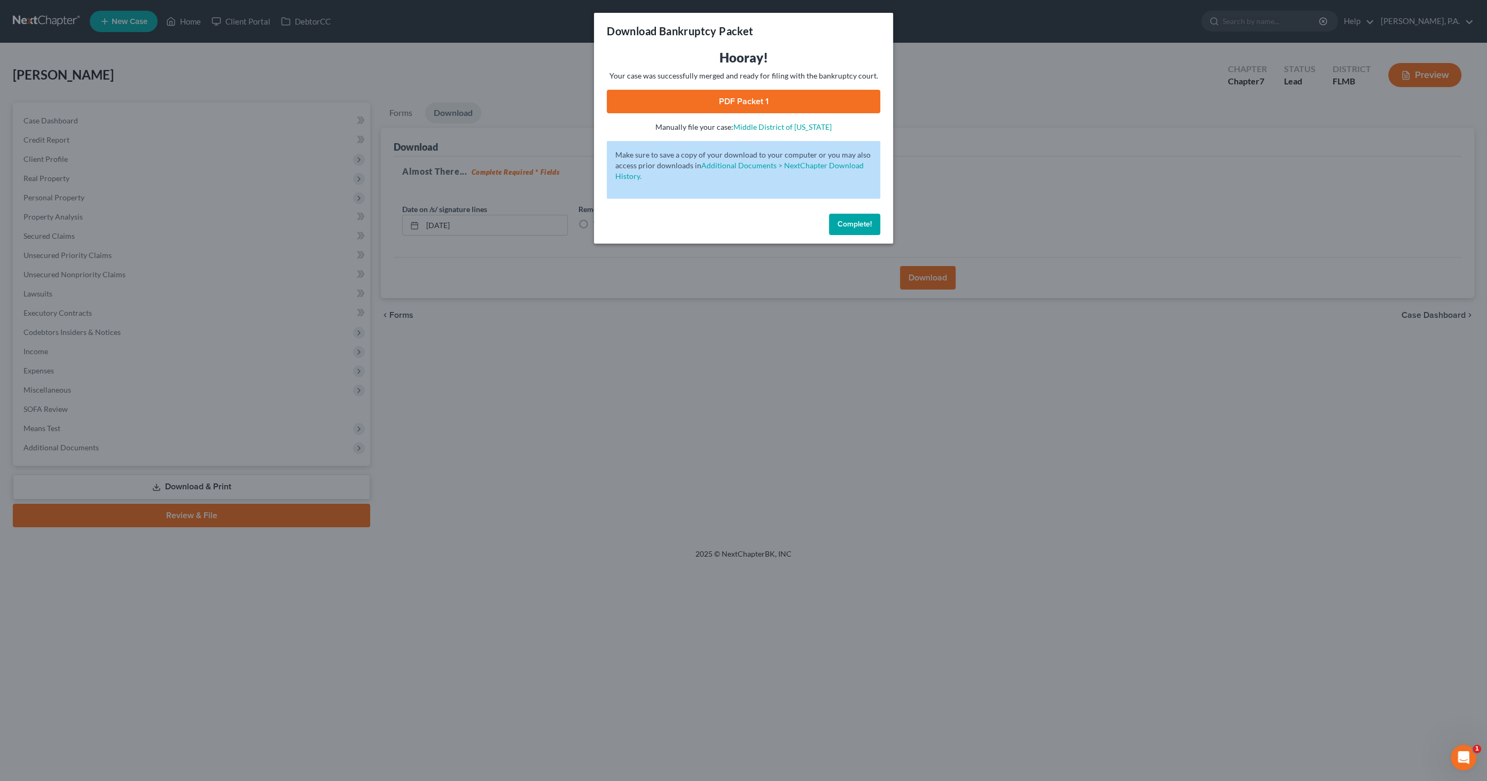
click at [736, 107] on link "PDF Packet 1" at bounding box center [743, 101] width 273 height 23
click at [849, 215] on button "Complete!" at bounding box center [854, 224] width 51 height 21
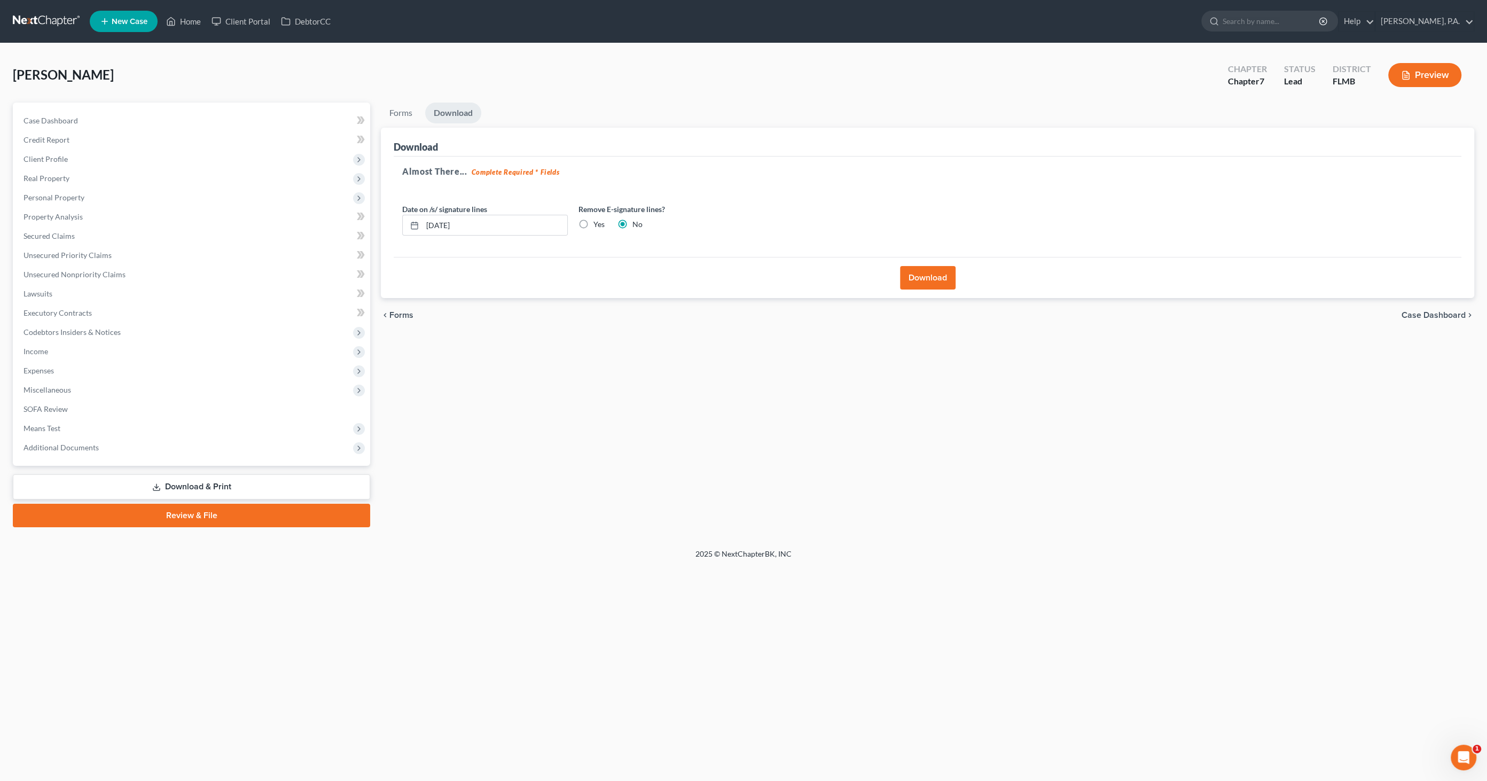
click at [160, 478] on link "Download & Print" at bounding box center [191, 486] width 357 height 25
click at [207, 484] on link "Download & Print" at bounding box center [191, 486] width 357 height 25
click at [1435, 315] on span "Case Dashboard" at bounding box center [1433, 315] width 64 height 9
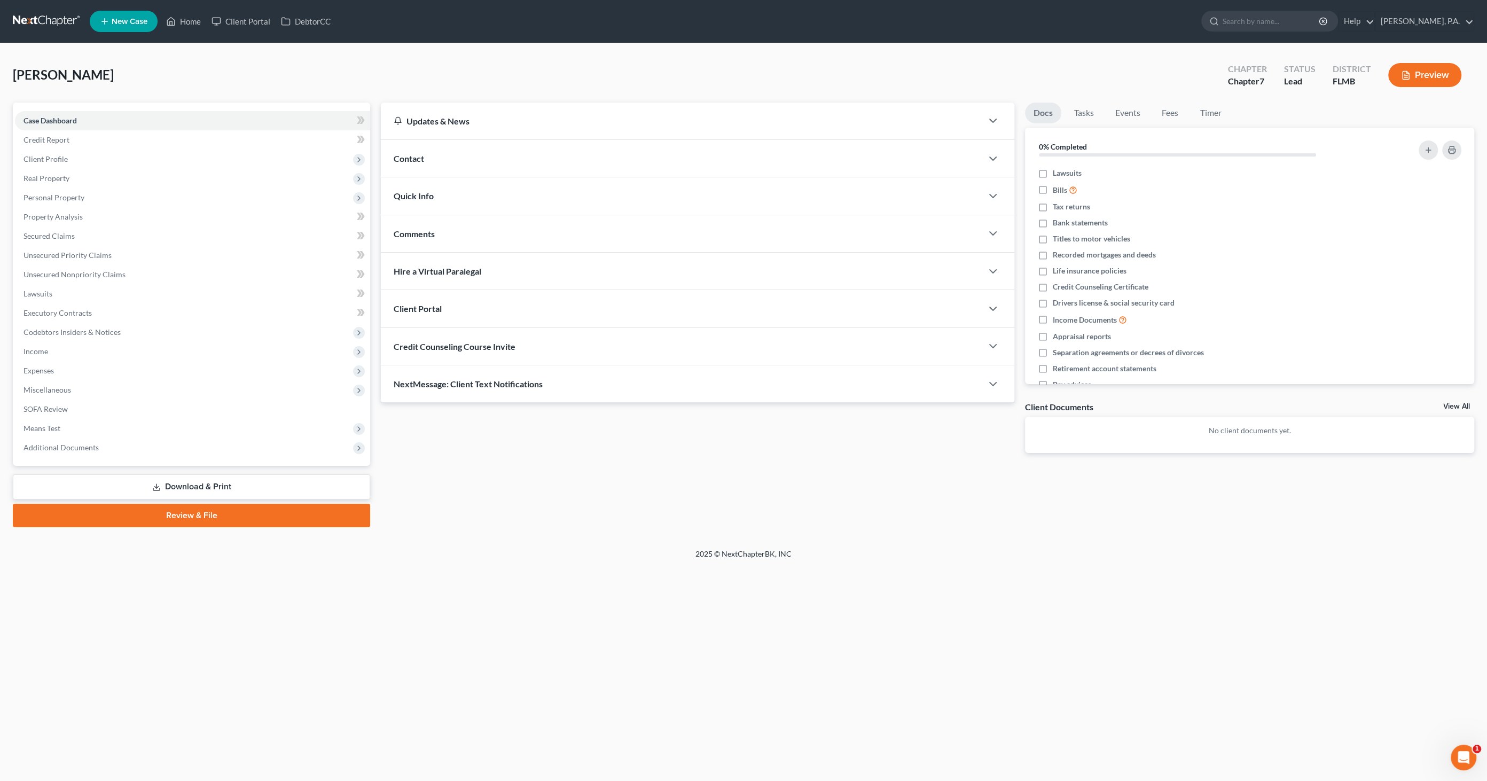
click at [205, 486] on link "Download & Print" at bounding box center [191, 486] width 357 height 25
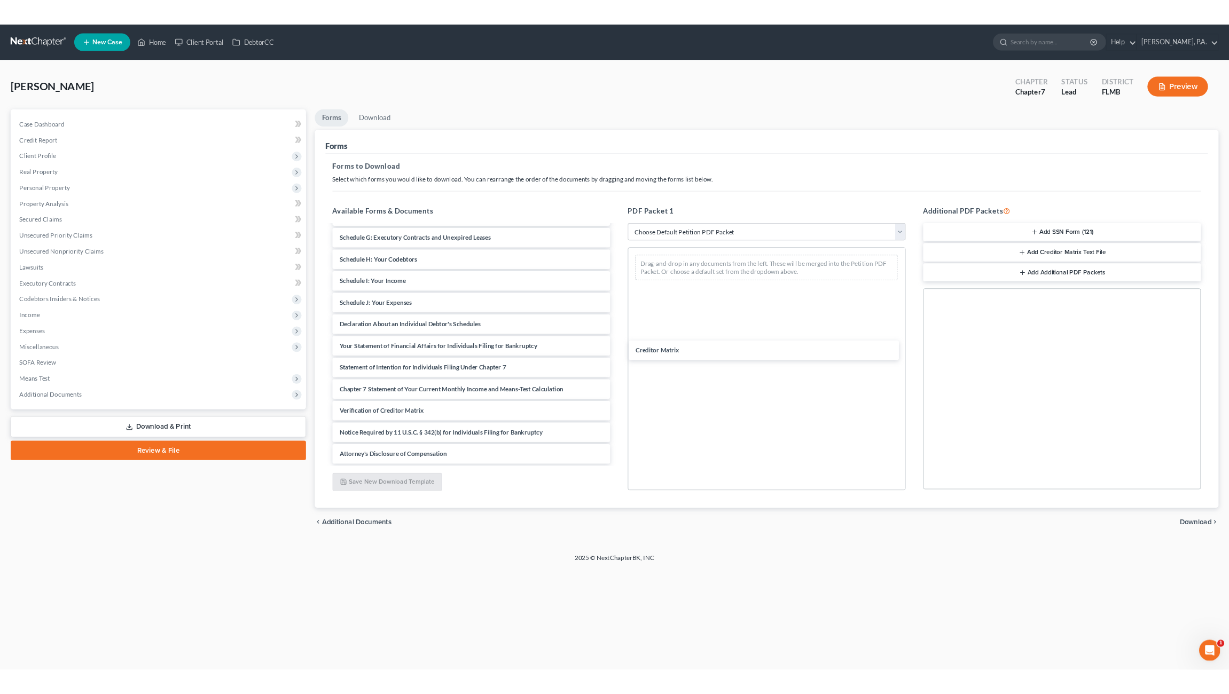
scroll to position [154, 0]
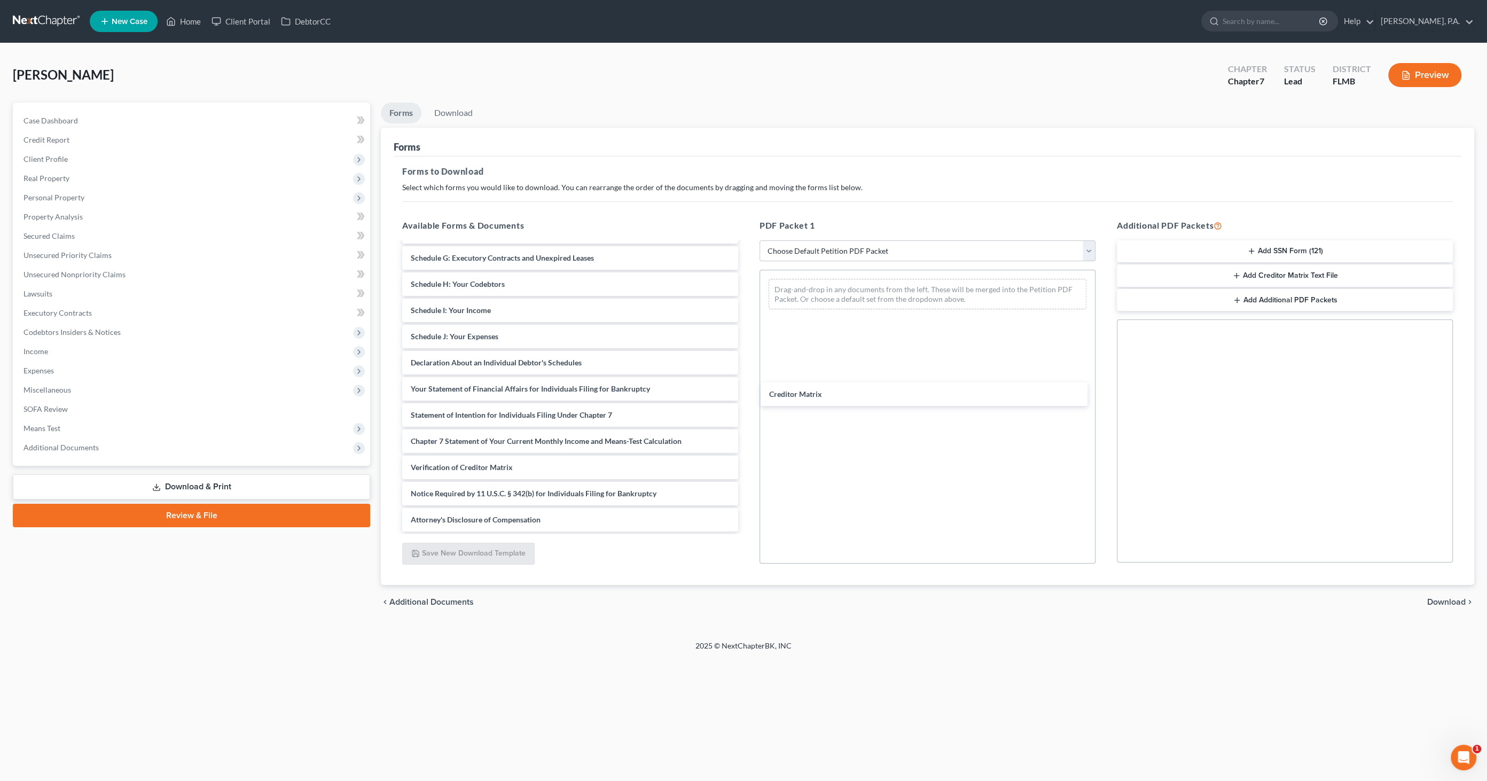
drag, startPoint x: 500, startPoint y: 442, endPoint x: 922, endPoint y: 427, distance: 421.5
click at [746, 383] on div "Creditor Matrix Voluntary Petition for Individuals Filing for Bankruptcy Summar…" at bounding box center [570, 310] width 353 height 442
click at [1433, 599] on span "Download" at bounding box center [1446, 601] width 38 height 9
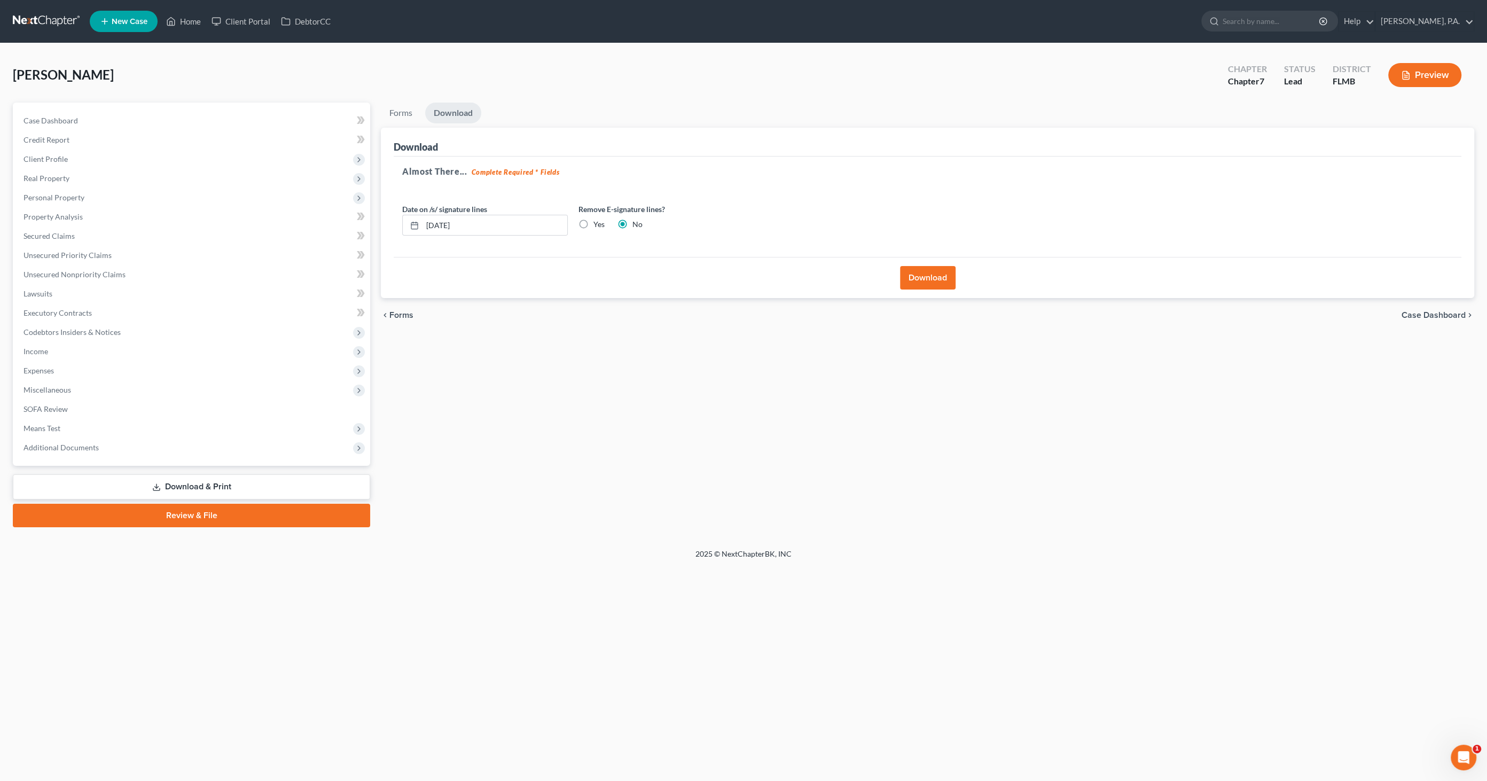
click at [914, 273] on button "Download" at bounding box center [928, 277] width 56 height 23
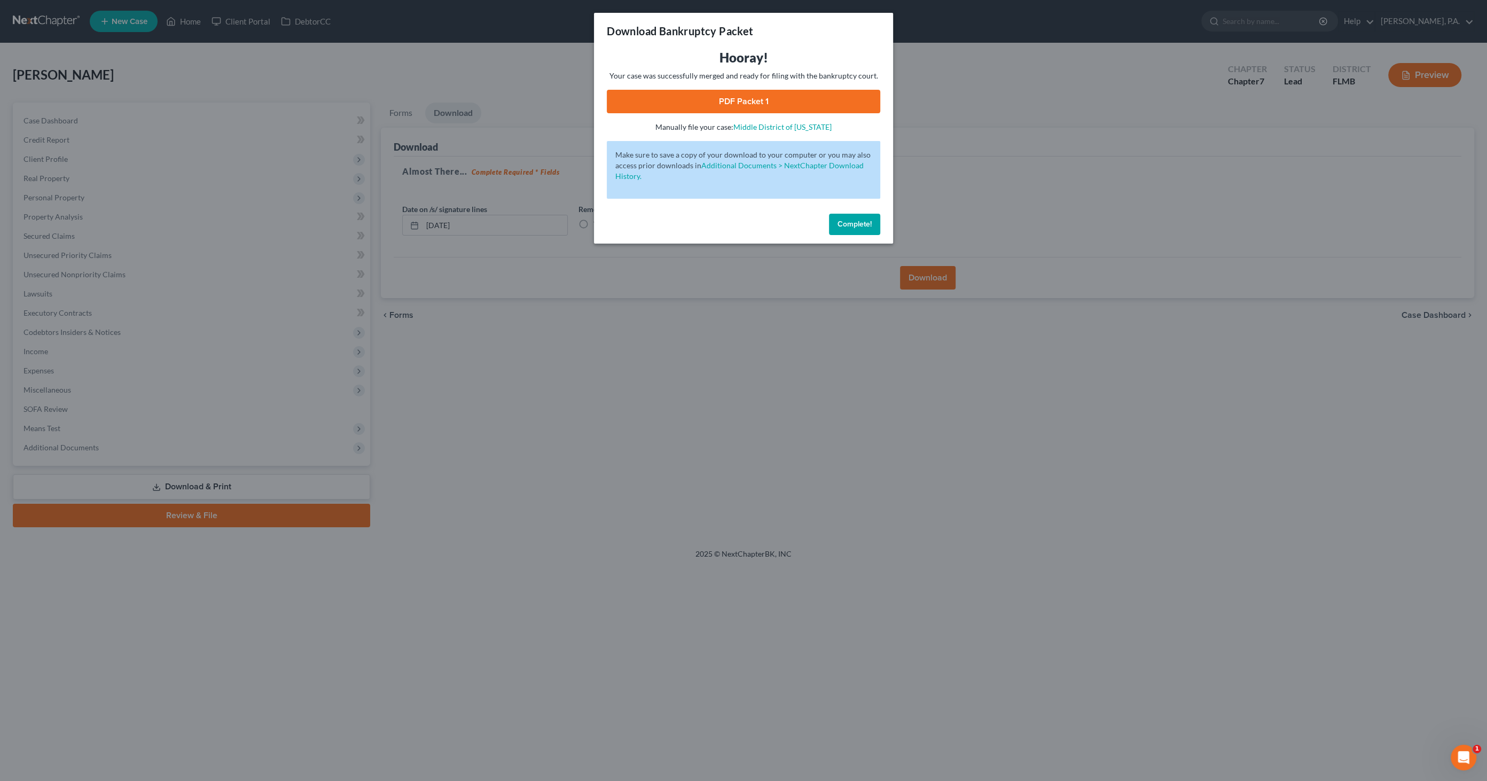
click at [717, 106] on link "PDF Packet 1" at bounding box center [743, 101] width 273 height 23
click at [864, 219] on span "Complete!" at bounding box center [854, 223] width 34 height 9
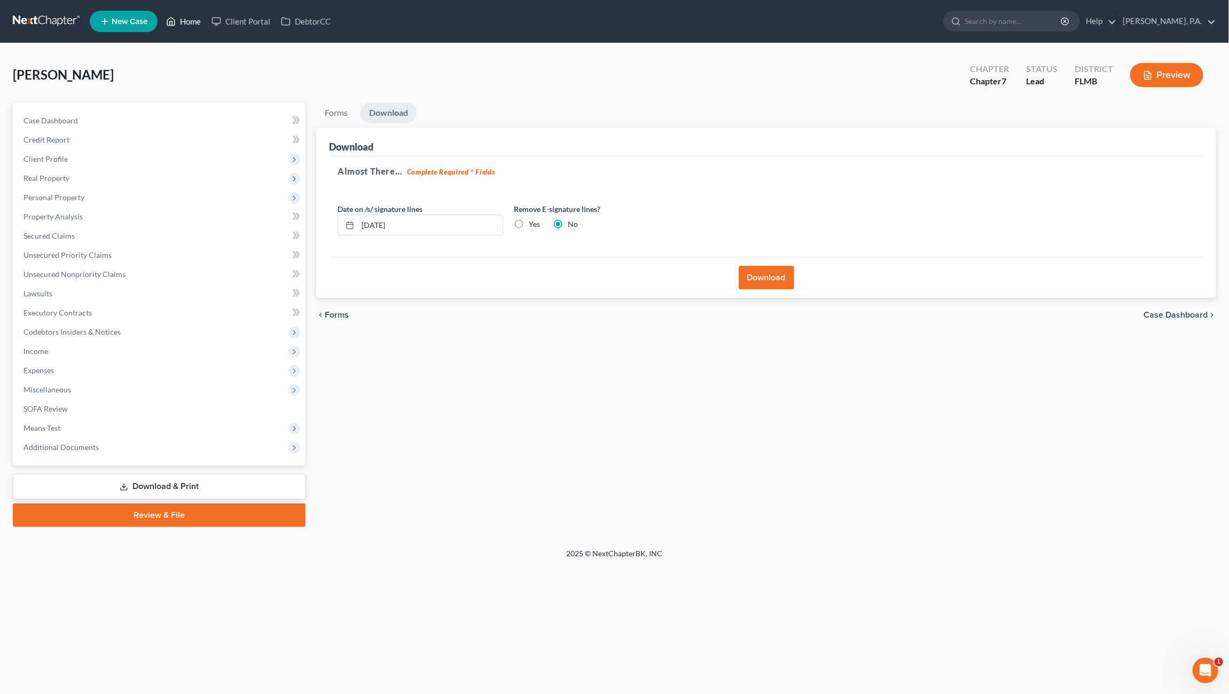
click at [192, 25] on link "Home" at bounding box center [183, 21] width 45 height 19
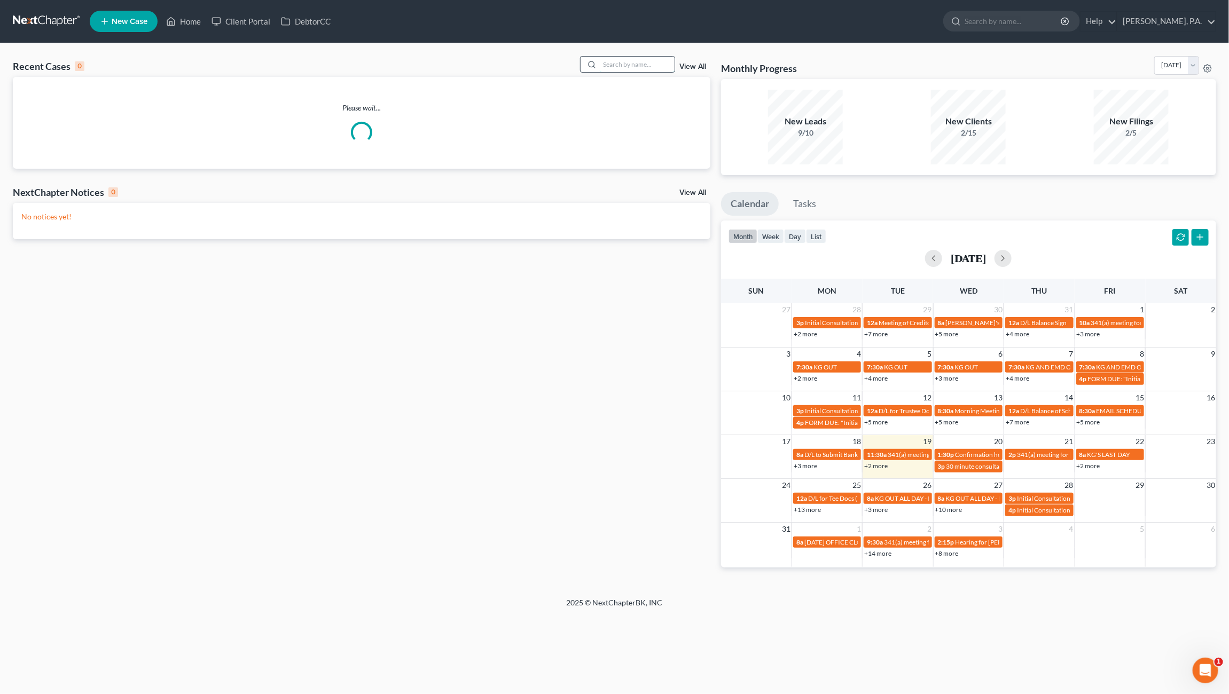
click at [615, 67] on input "search" at bounding box center [637, 64] width 75 height 15
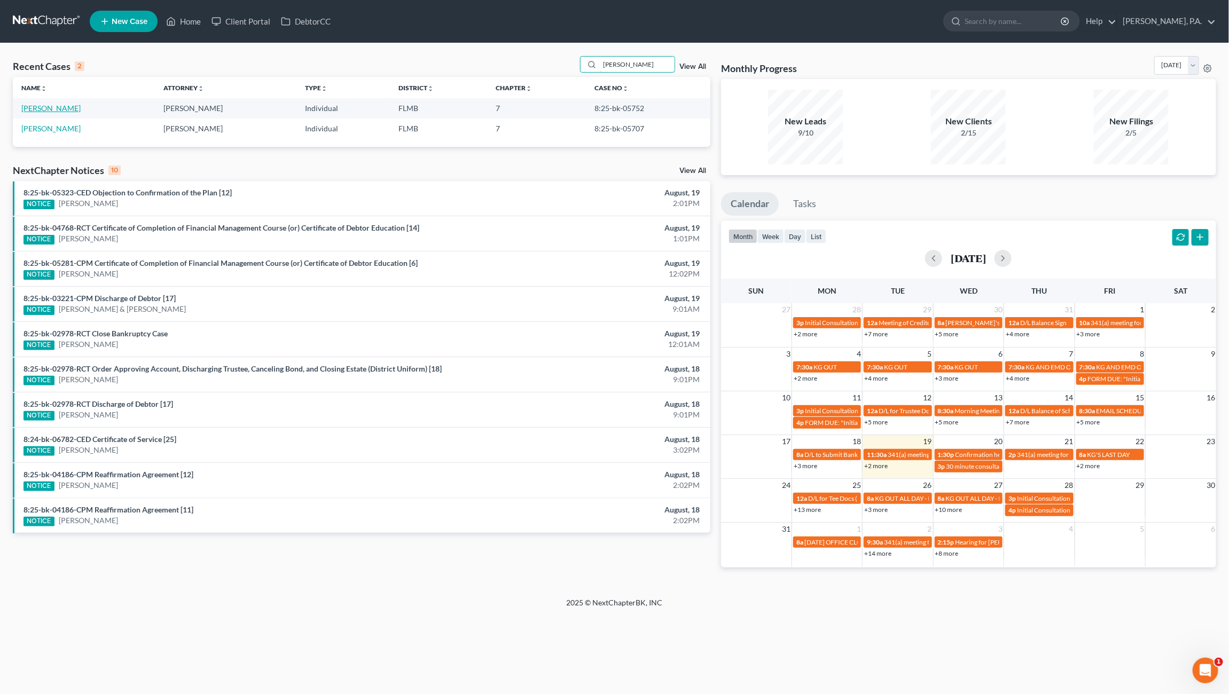
type input "[PERSON_NAME]"
click at [60, 111] on link "[PERSON_NAME]" at bounding box center [50, 108] width 59 height 9
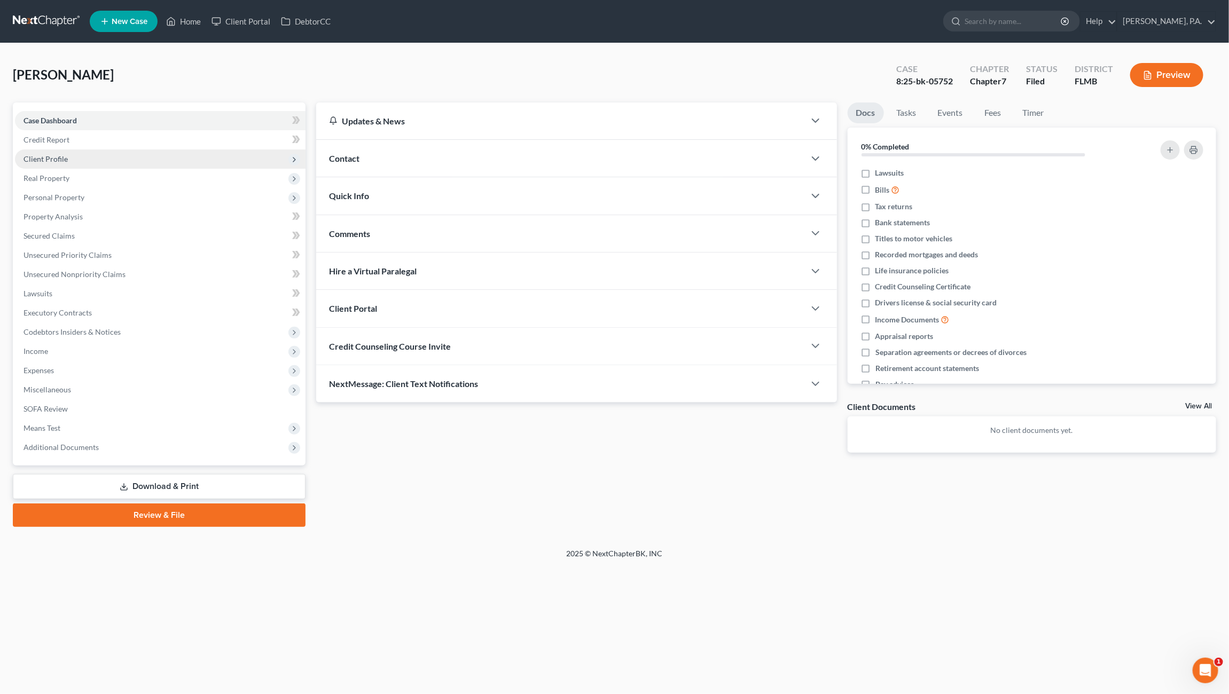
click at [53, 158] on span "Client Profile" at bounding box center [45, 158] width 44 height 9
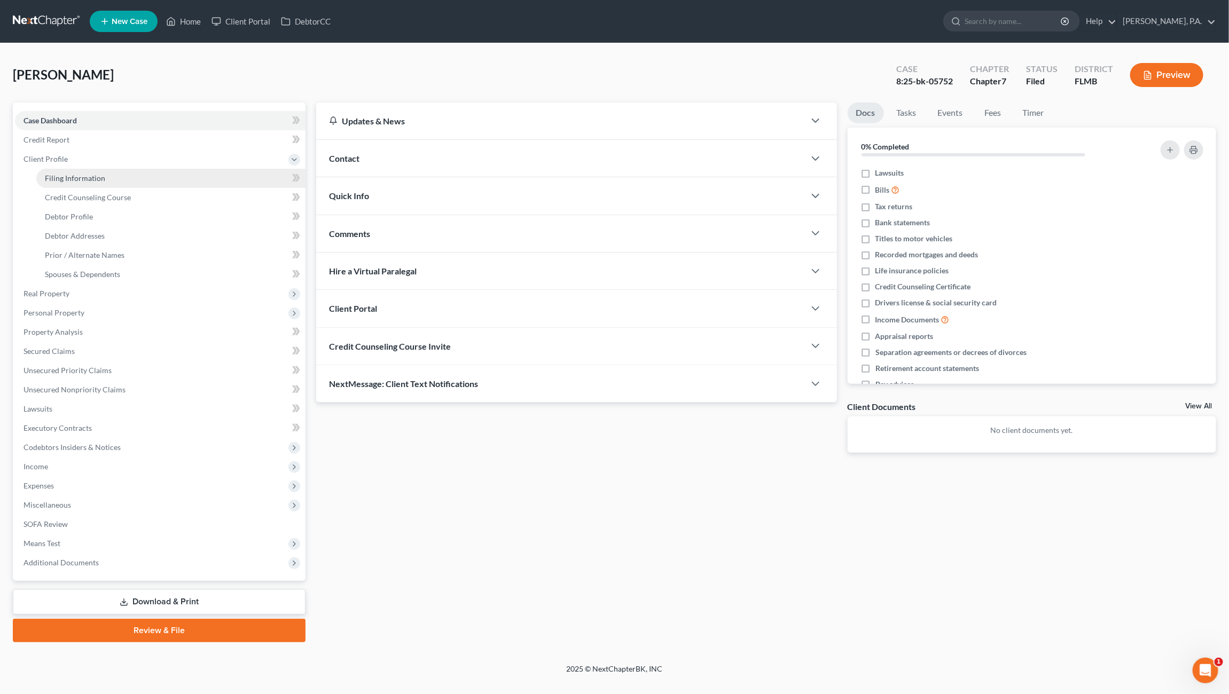
click at [103, 180] on span "Filing Information" at bounding box center [75, 178] width 60 height 9
select select "1"
select select "0"
select select "15"
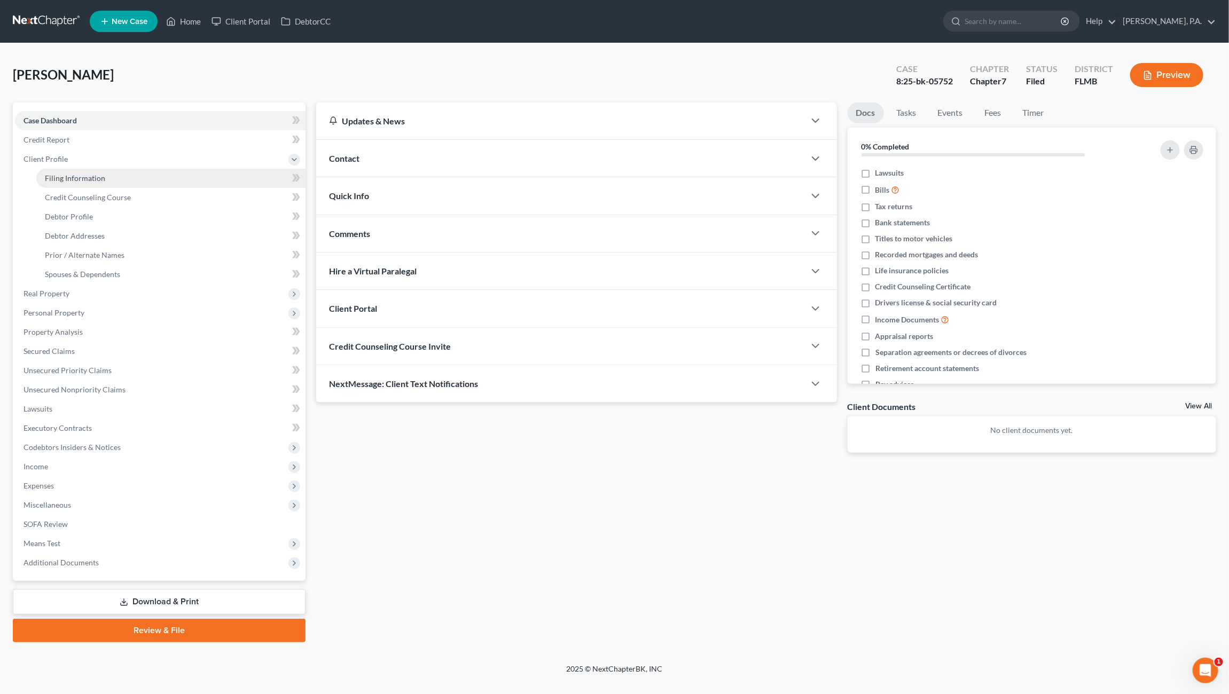
select select "0"
select select "9"
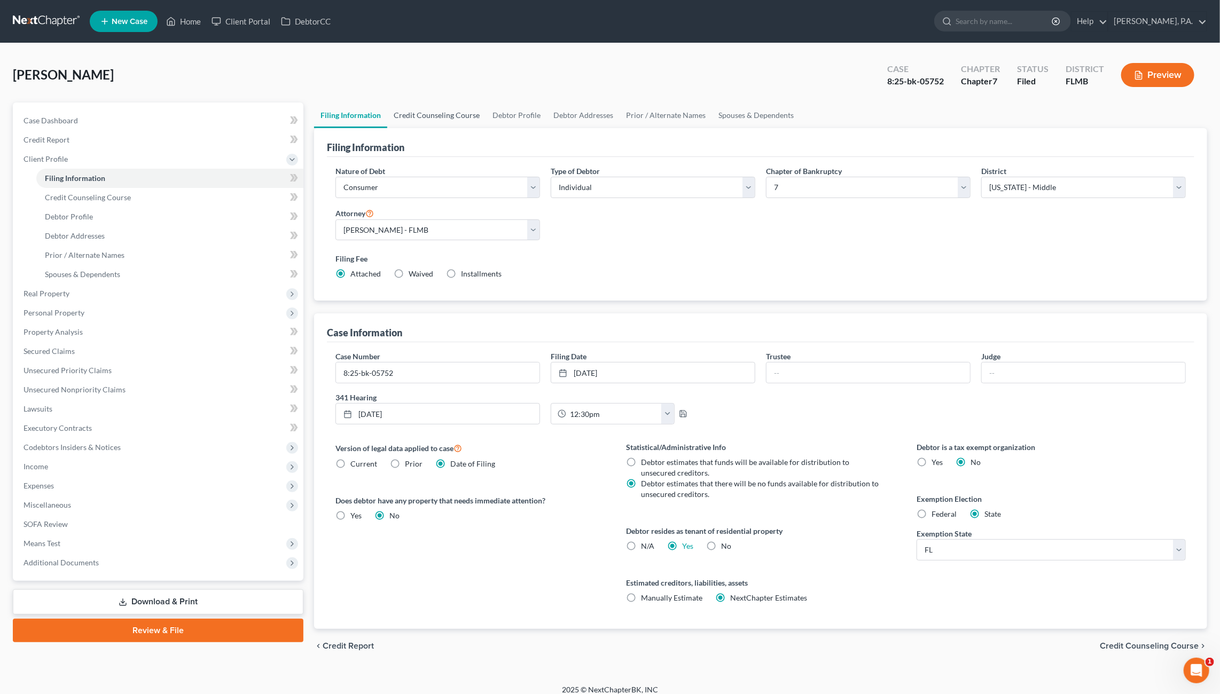
click at [449, 115] on link "Credit Counseling Course" at bounding box center [436, 116] width 99 height 26
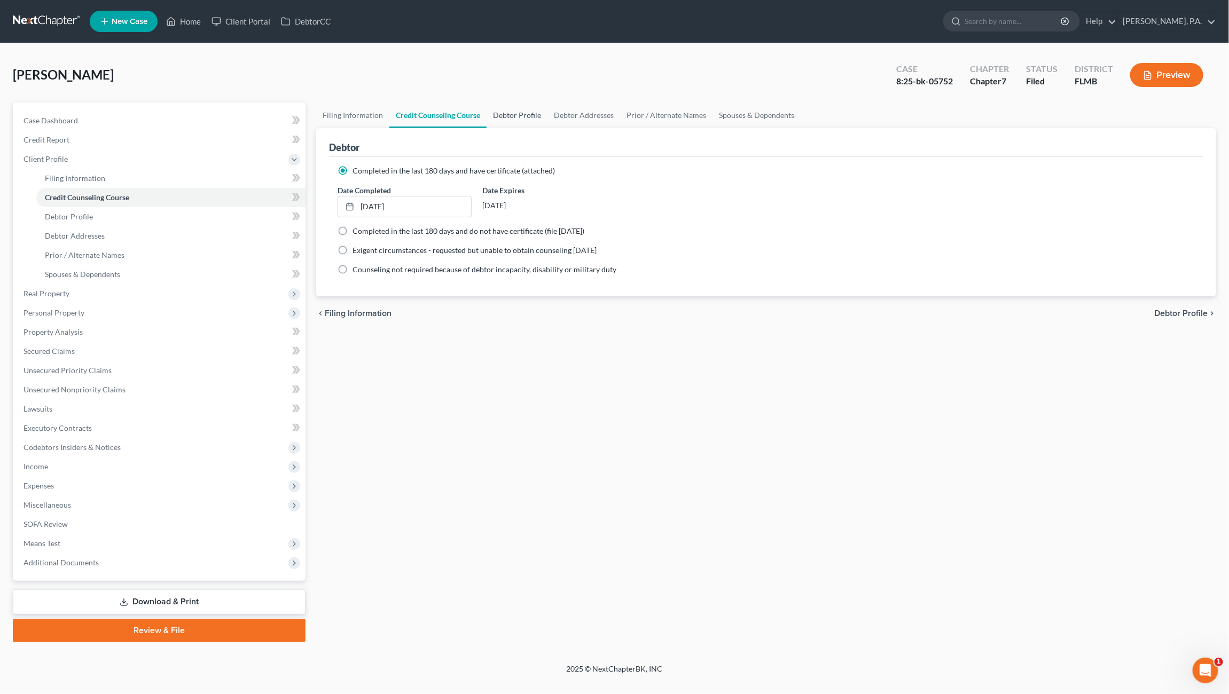
click at [505, 113] on link "Debtor Profile" at bounding box center [516, 116] width 61 height 26
select select "0"
